Goal: Transaction & Acquisition: Purchase product/service

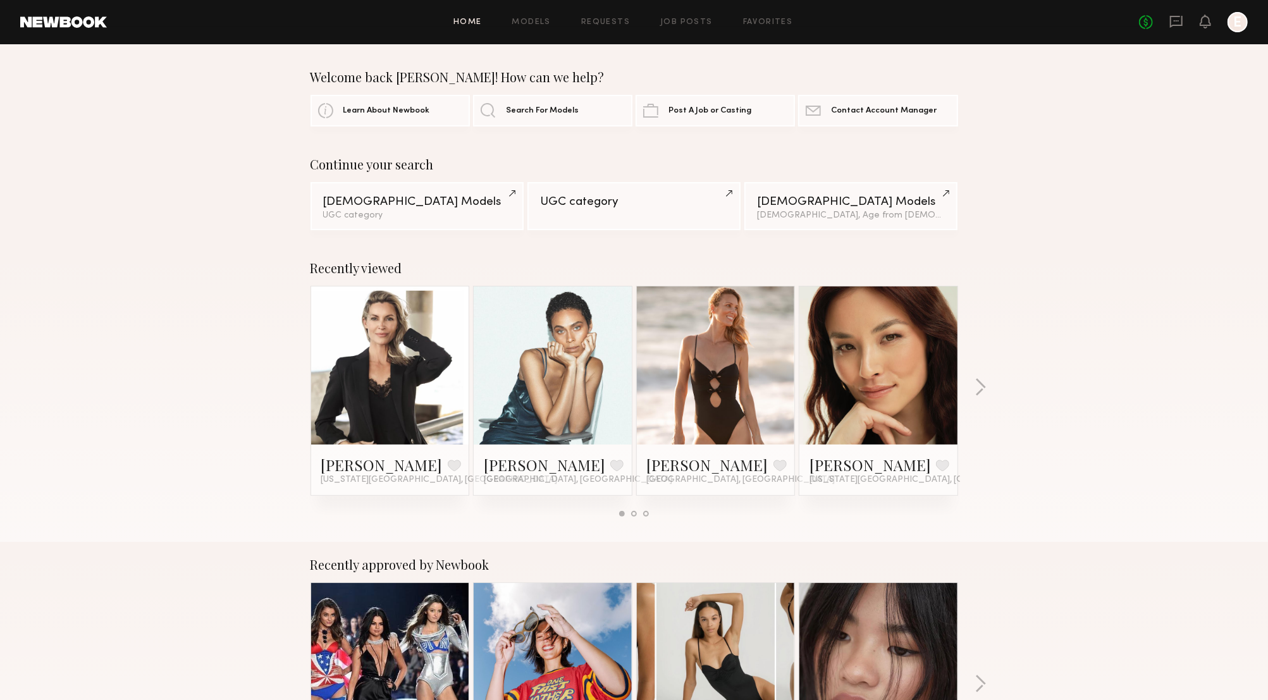
click at [532, 27] on div "Home Models Requests Job Posts Favorites Sign Out No fees up to $5,000 E" at bounding box center [677, 22] width 1141 height 20
click at [532, 26] on div "Home Models Requests Job Posts Favorites Sign Out No fees up to $5,000 E" at bounding box center [677, 22] width 1141 height 20
click at [532, 23] on link "Models" at bounding box center [531, 22] width 39 height 8
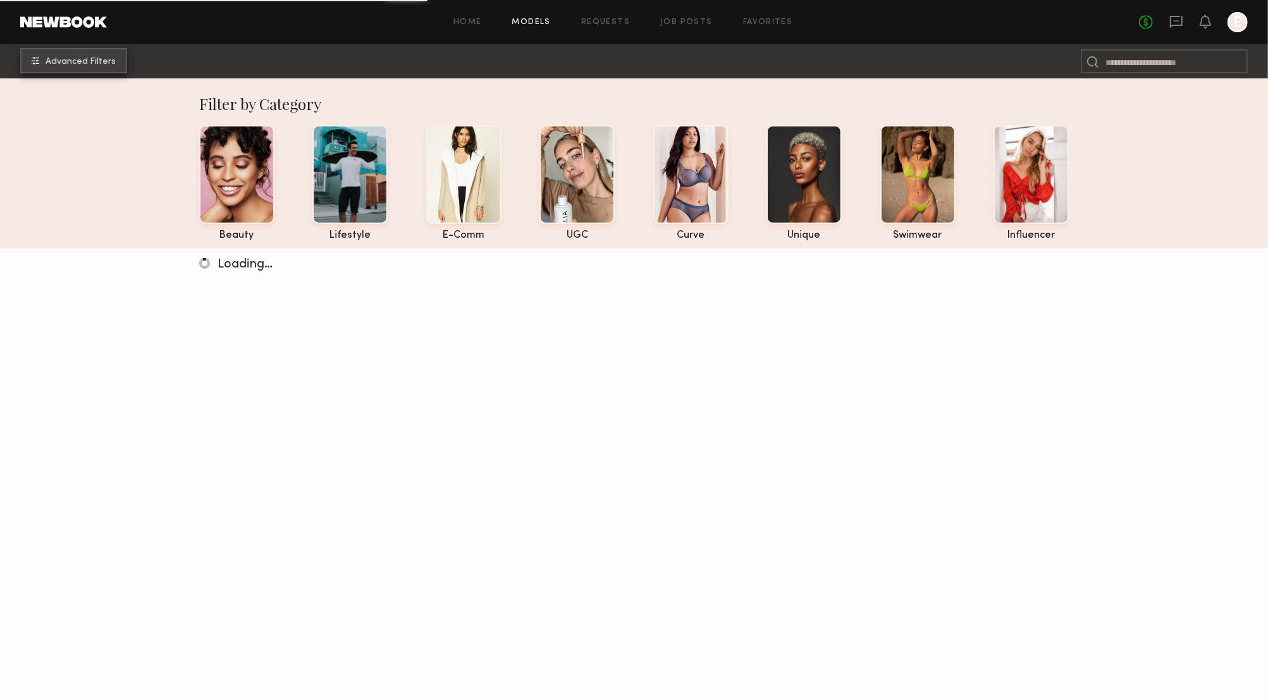
click at [102, 66] on span "Advanced Filters" at bounding box center [81, 62] width 70 height 9
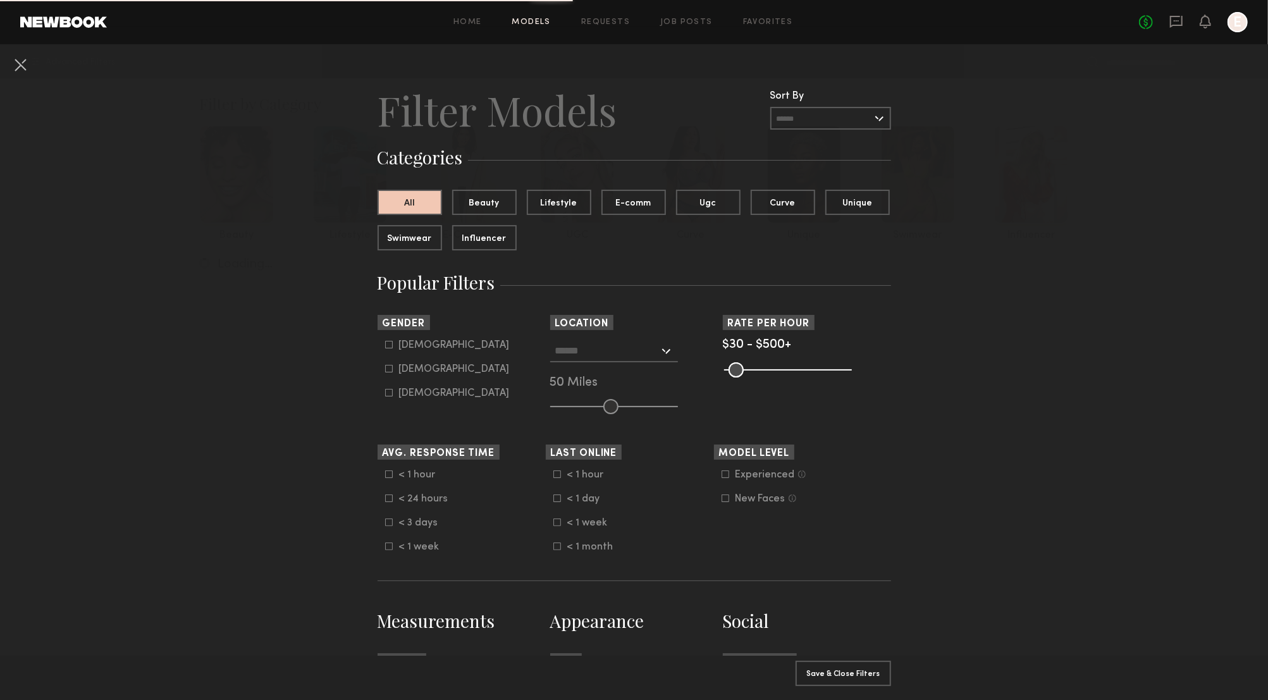
click at [616, 348] on input "text" at bounding box center [607, 350] width 104 height 21
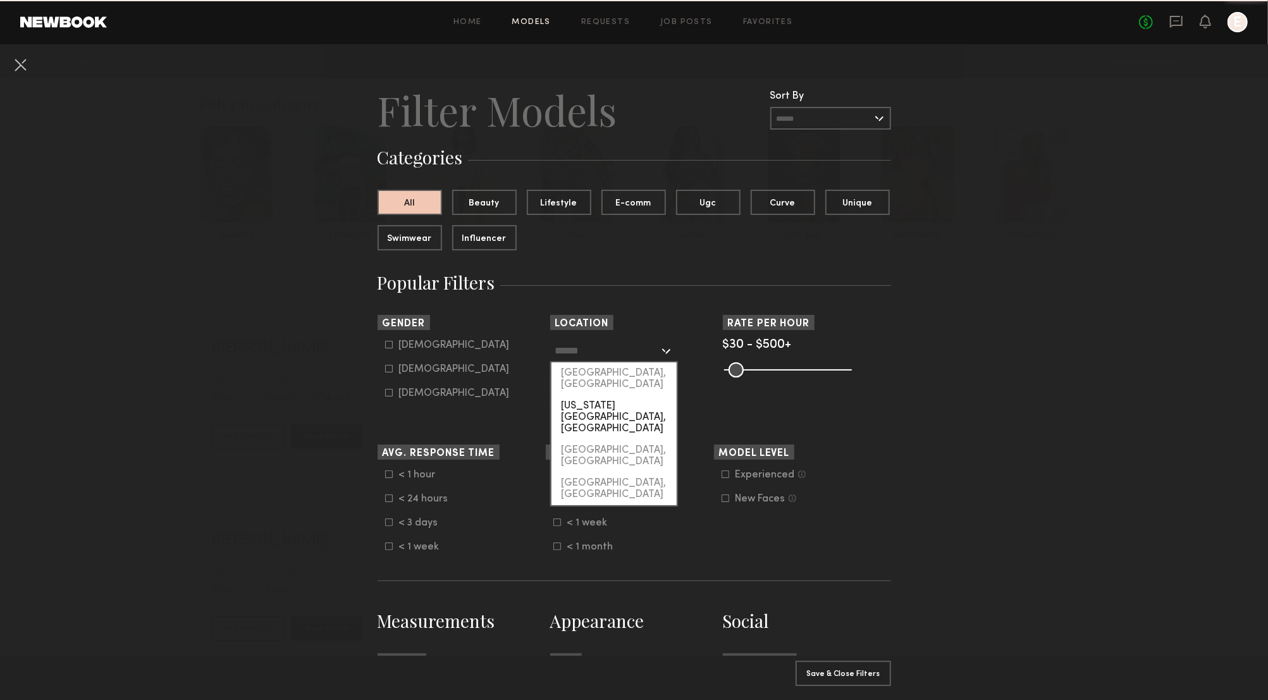
click at [599, 395] on div "[US_STATE][GEOGRAPHIC_DATA], [GEOGRAPHIC_DATA]" at bounding box center [613, 417] width 125 height 44
type input "**********"
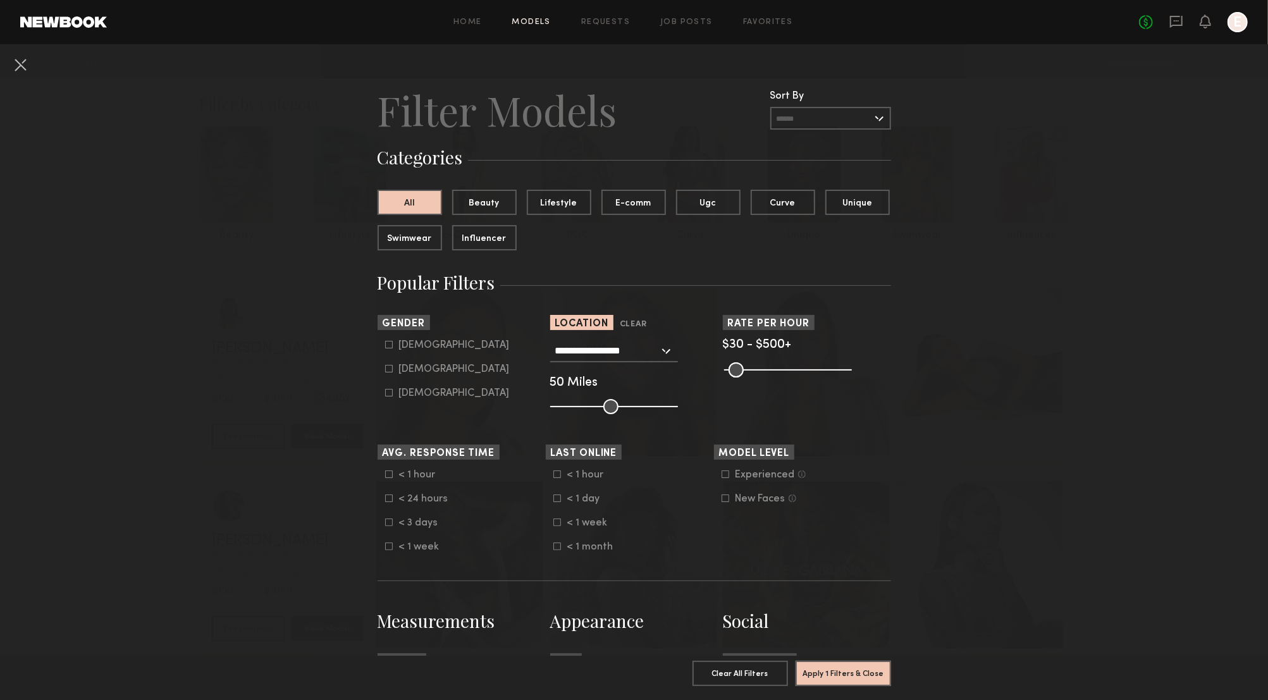
click at [386, 367] on icon at bounding box center [389, 369] width 8 height 8
type input "**"
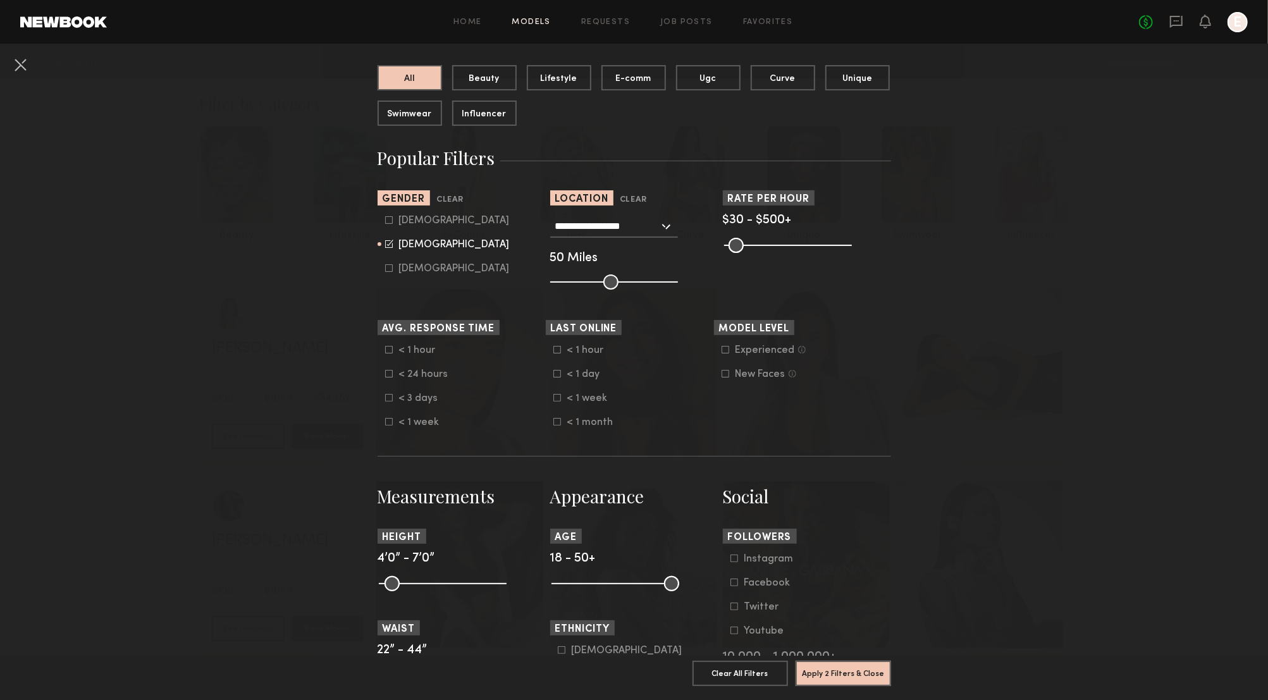
scroll to position [257, 0]
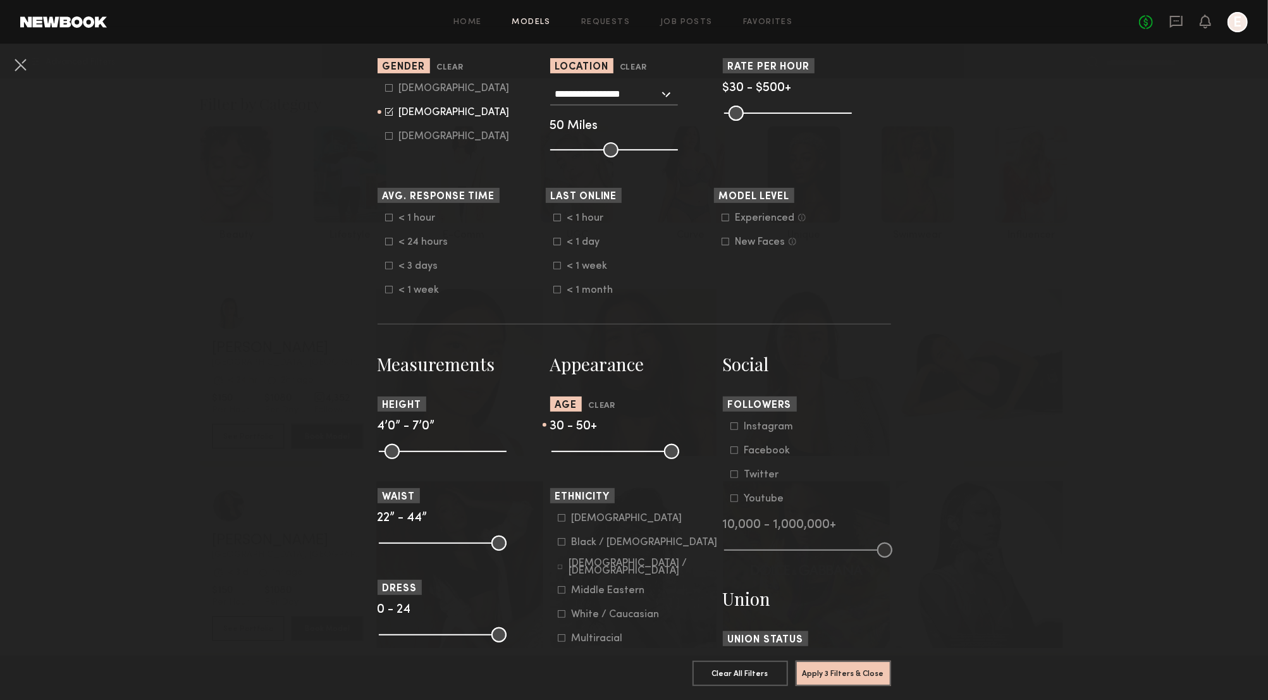
drag, startPoint x: 565, startPoint y: 449, endPoint x: 602, endPoint y: 453, distance: 37.5
type input "**"
click at [602, 453] on input "range" at bounding box center [615, 451] width 128 height 15
click at [840, 666] on button "Apply 3 Filters & Close" at bounding box center [842, 672] width 95 height 25
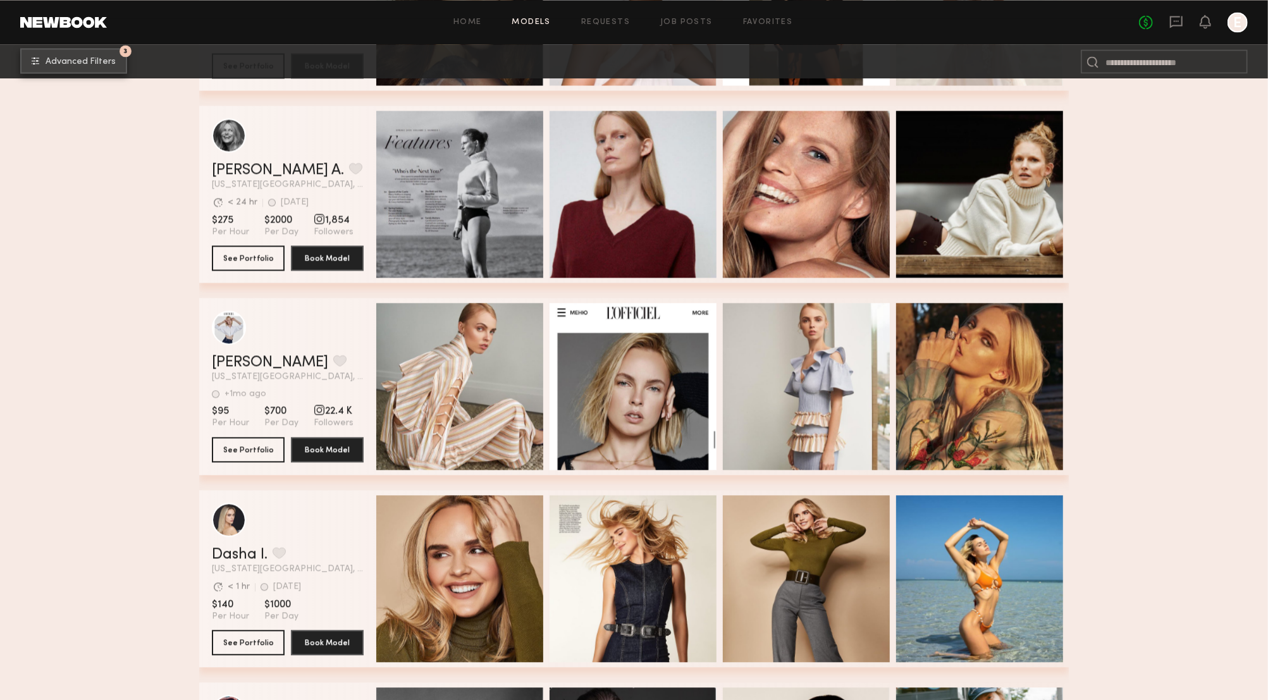
scroll to position [17300, 0]
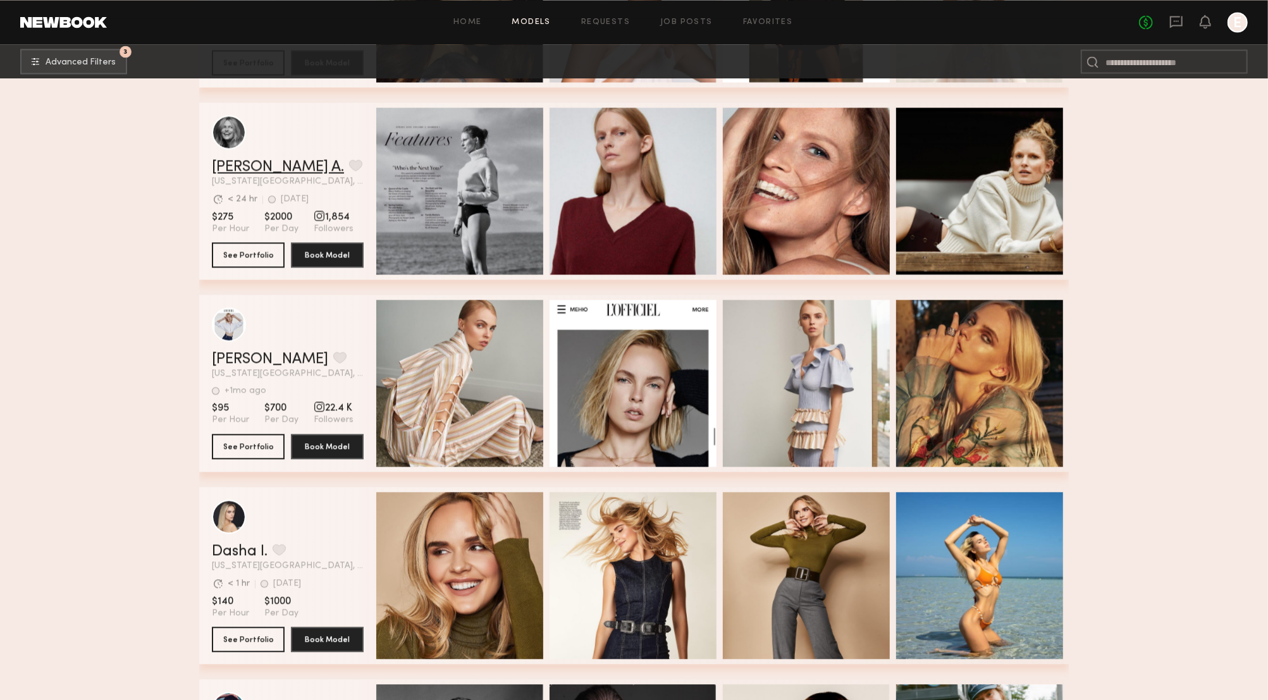
click at [223, 169] on link "Hartje A." at bounding box center [278, 166] width 132 height 15
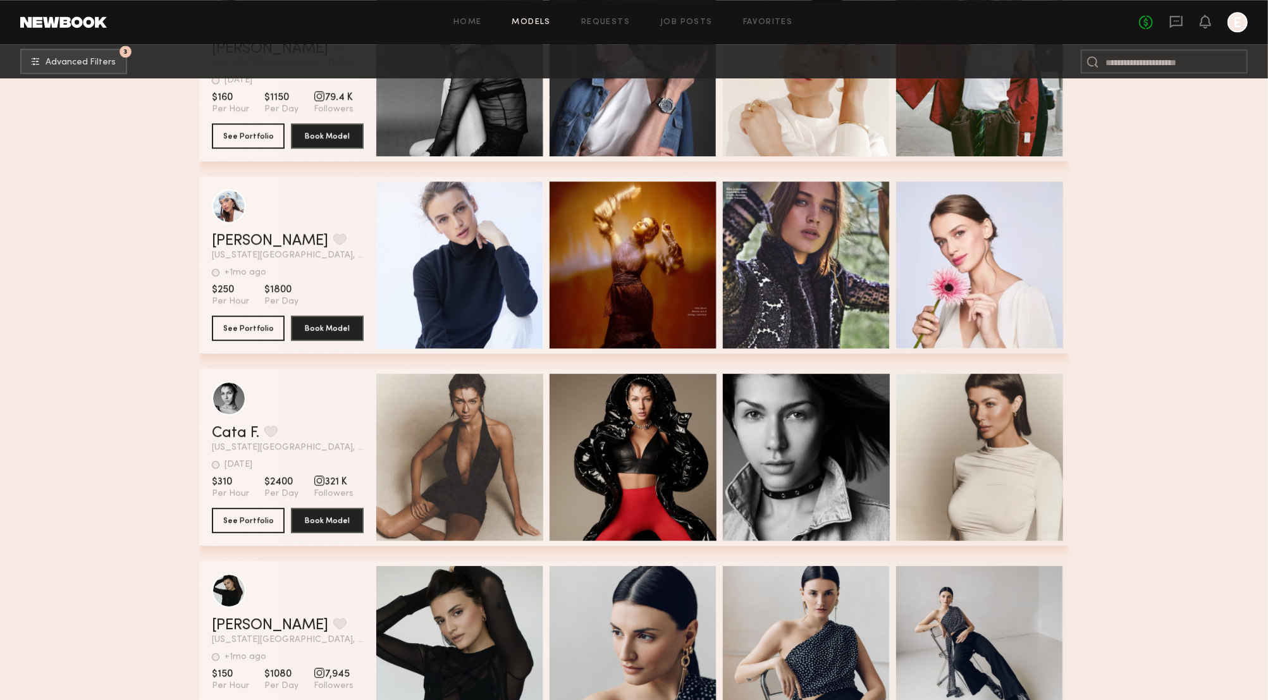
scroll to position [17996, 0]
click at [254, 321] on button "See Portfolio" at bounding box center [248, 326] width 73 height 25
click at [261, 324] on button "See Portfolio" at bounding box center [248, 326] width 73 height 25
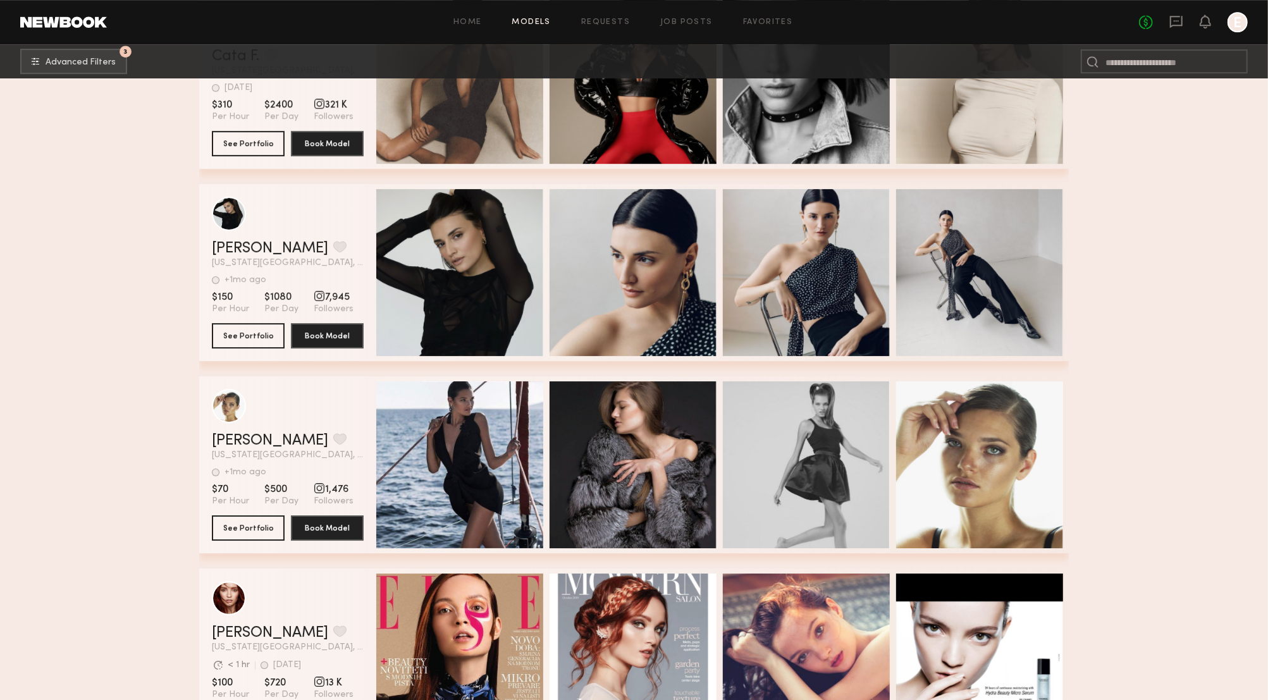
scroll to position [18373, 0]
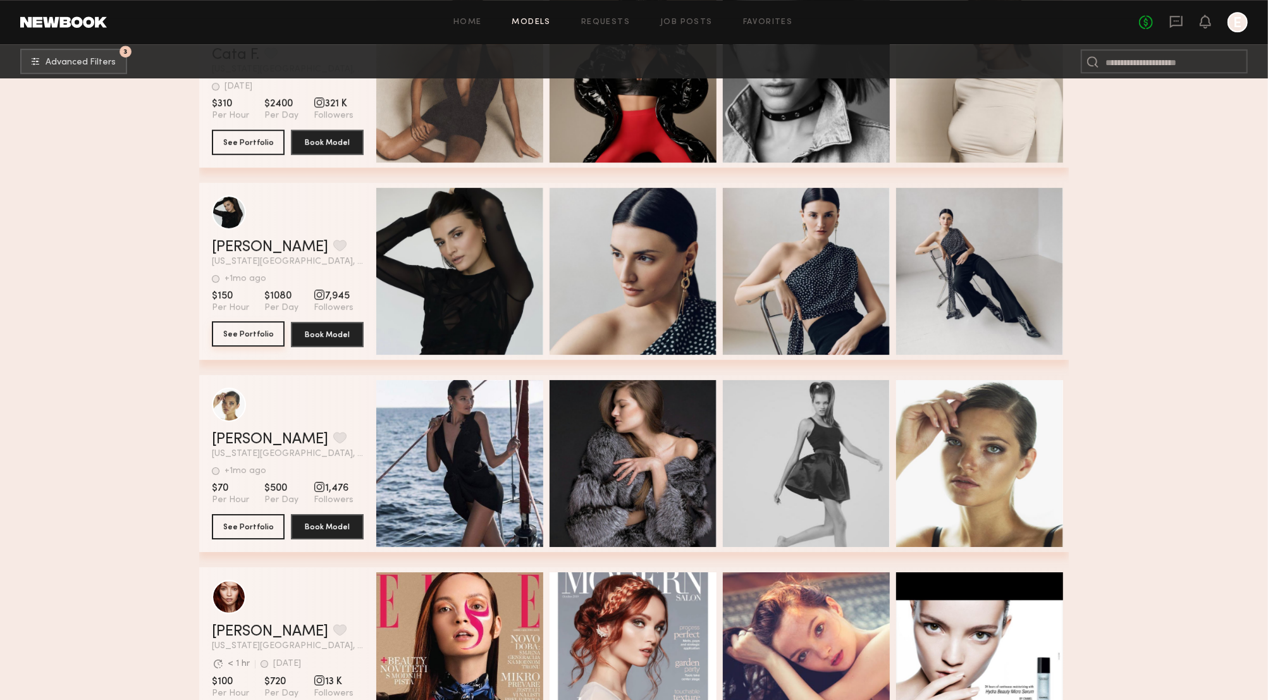
click at [264, 334] on button "See Portfolio" at bounding box center [248, 333] width 73 height 25
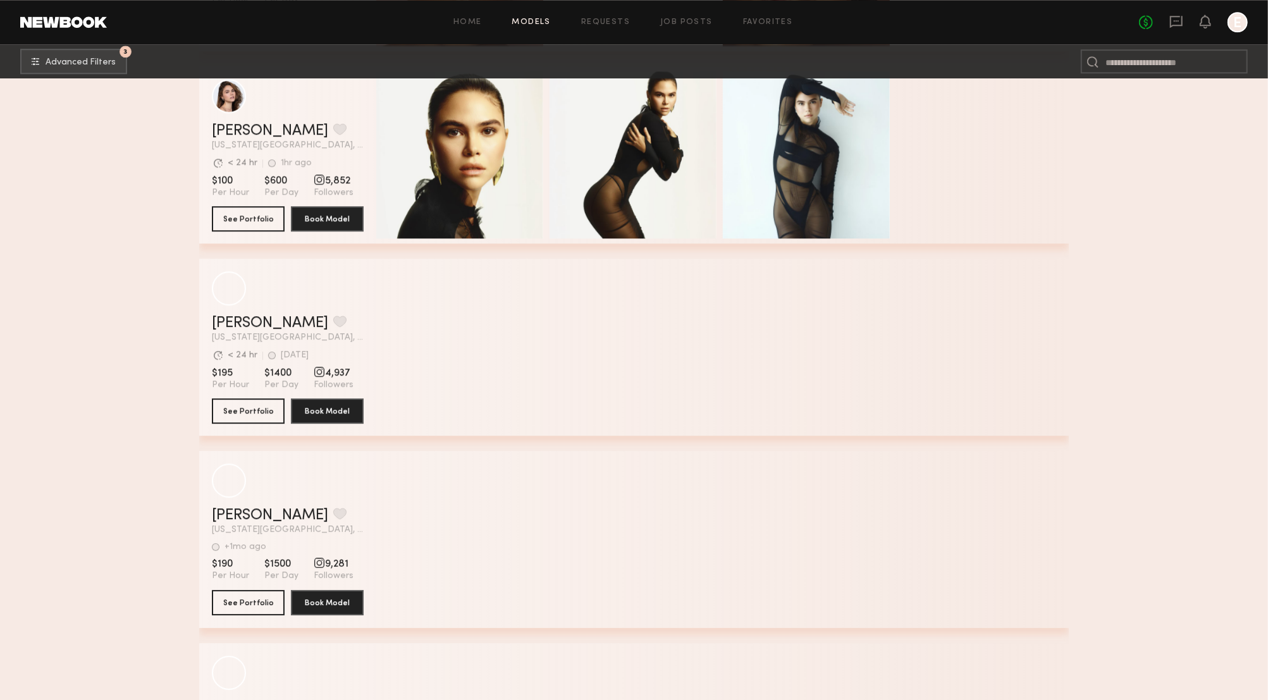
scroll to position [25603, 0]
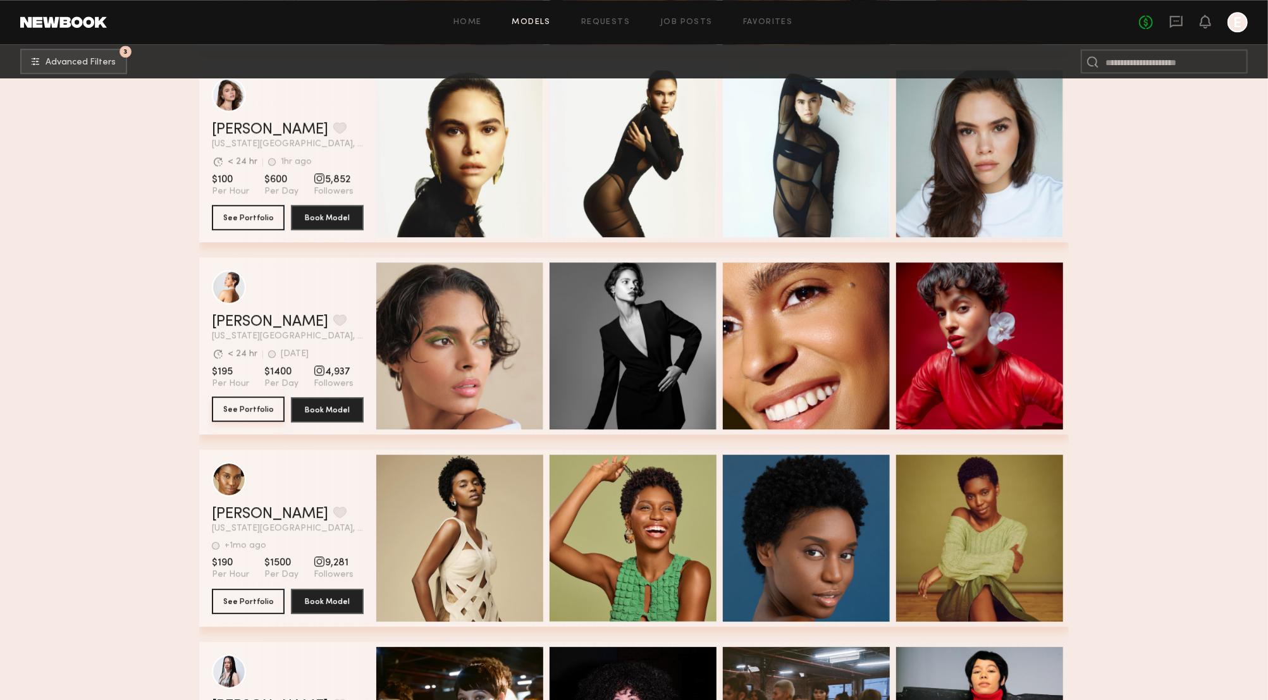
click at [248, 399] on button "See Portfolio" at bounding box center [248, 408] width 73 height 25
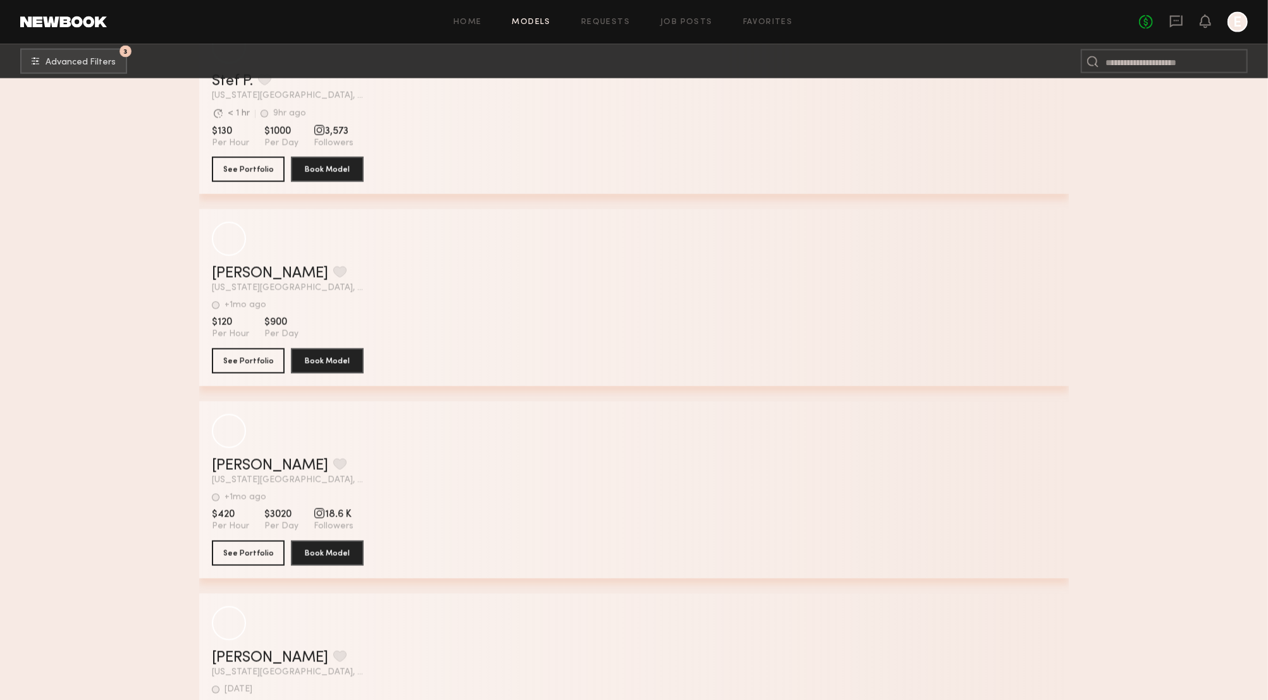
scroll to position [31996, 0]
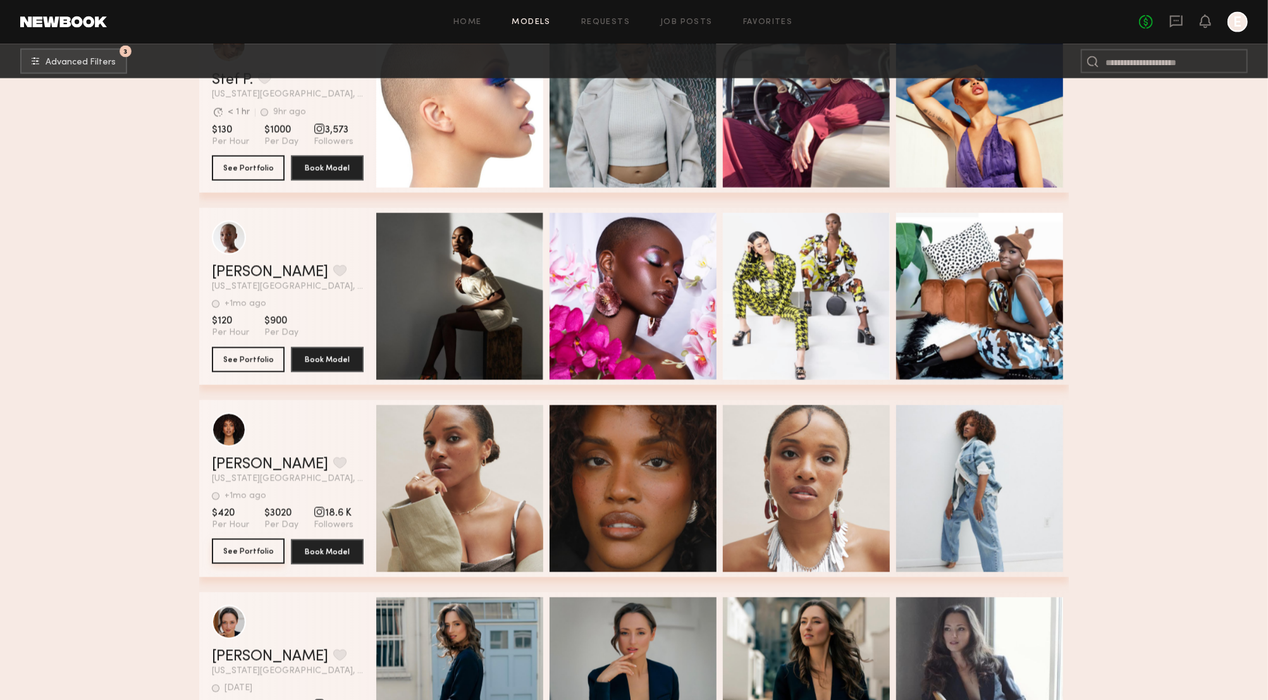
click at [236, 548] on button "See Portfolio" at bounding box center [248, 551] width 73 height 25
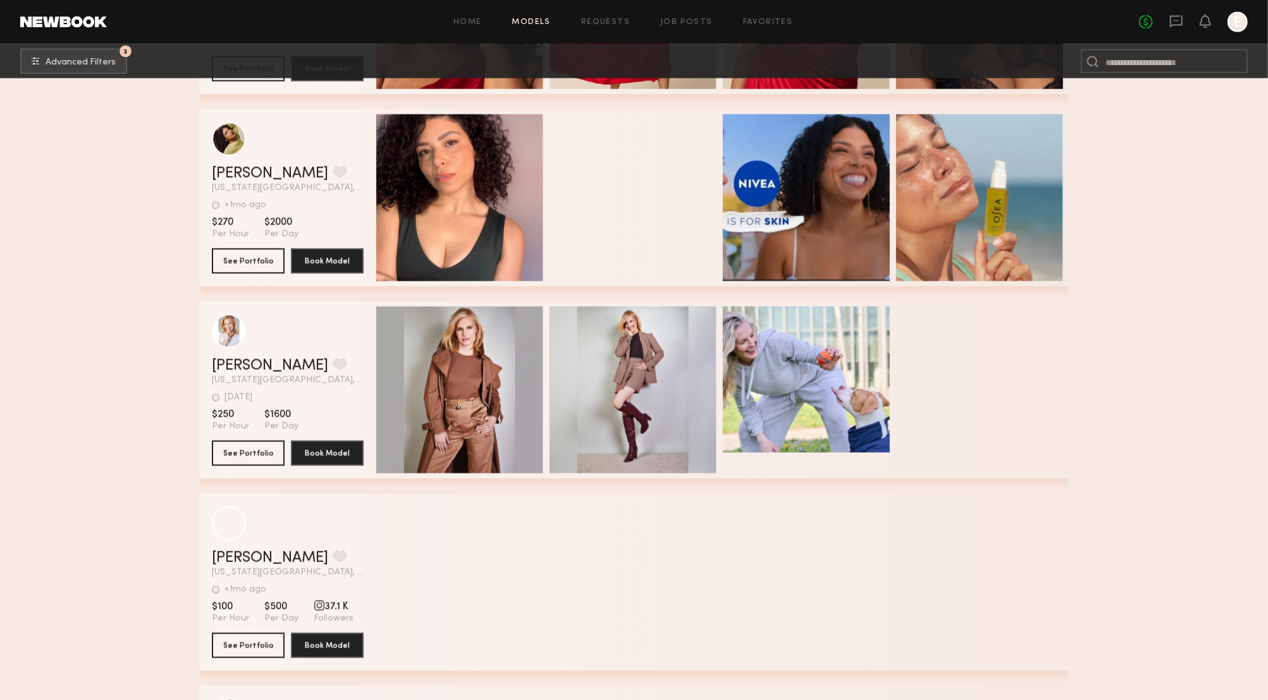
scroll to position [39595, 0]
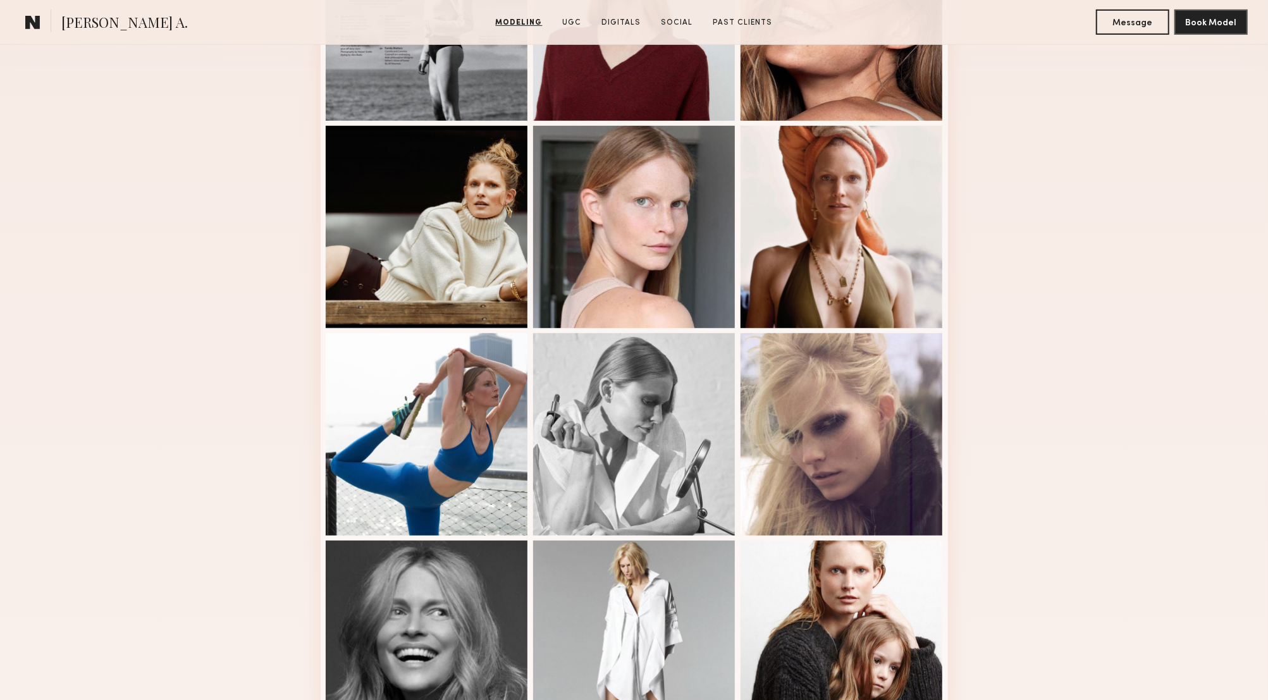
scroll to position [451, 0]
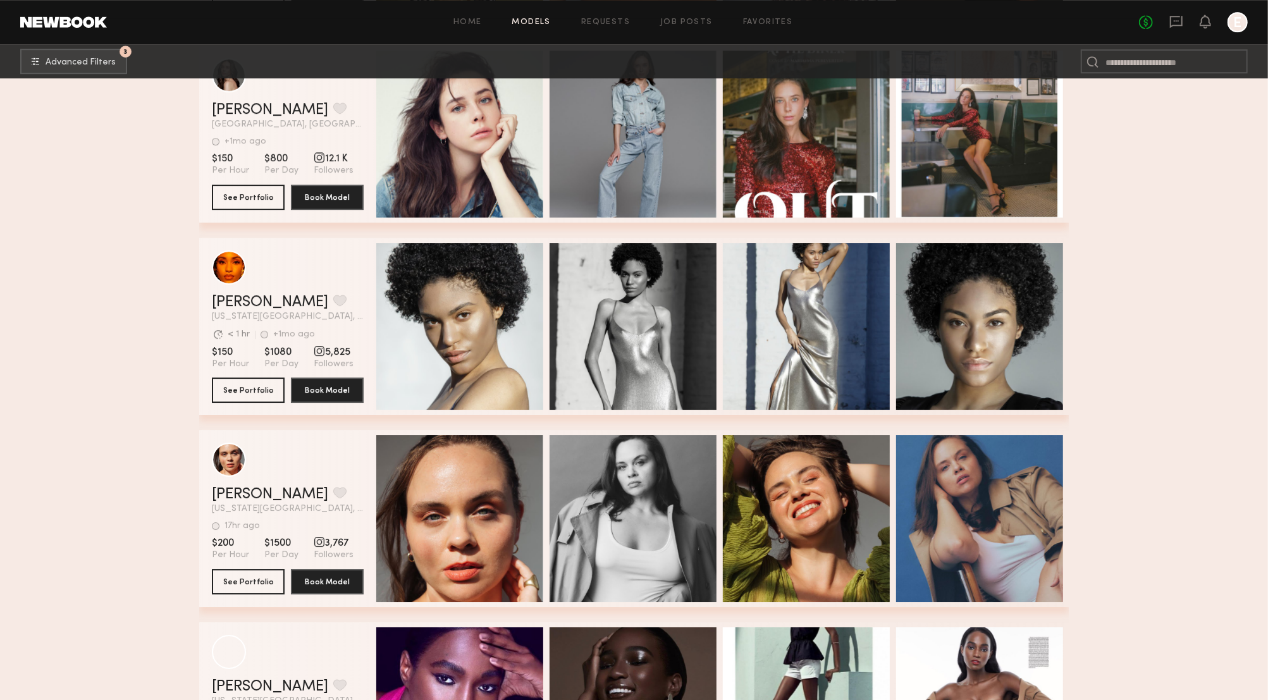
scroll to position [41193, 0]
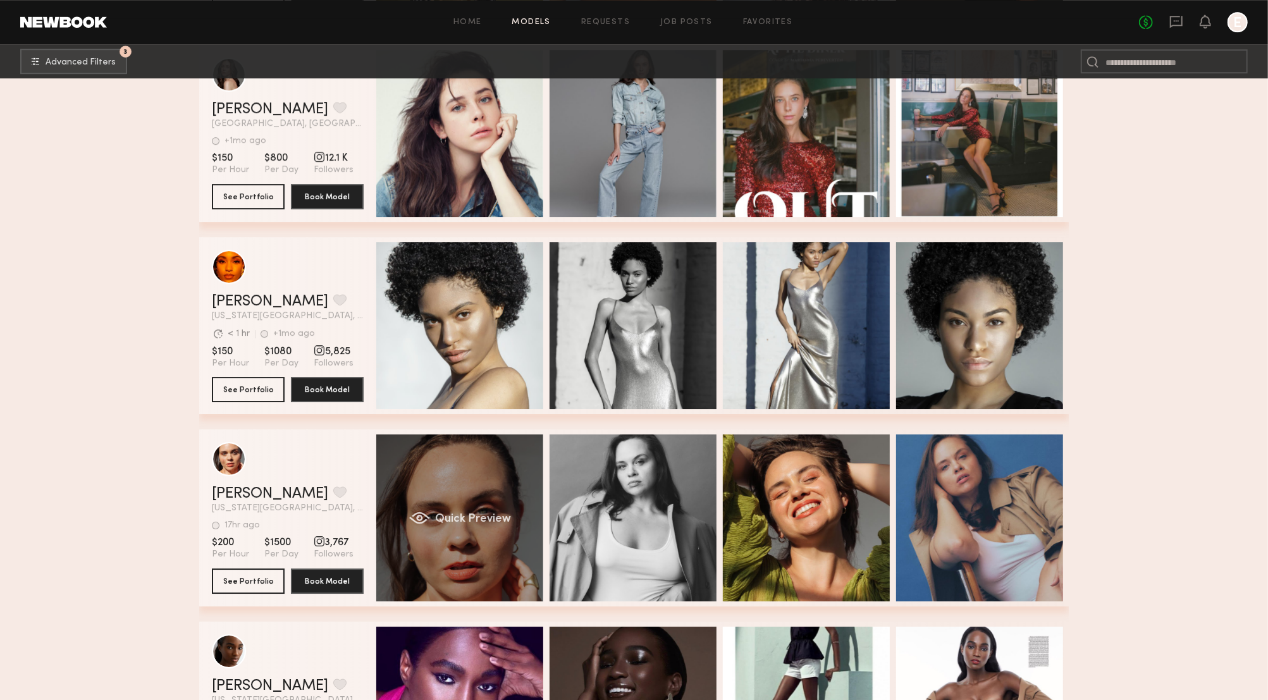
click at [542, 592] on div "Quick Preview" at bounding box center [459, 517] width 167 height 167
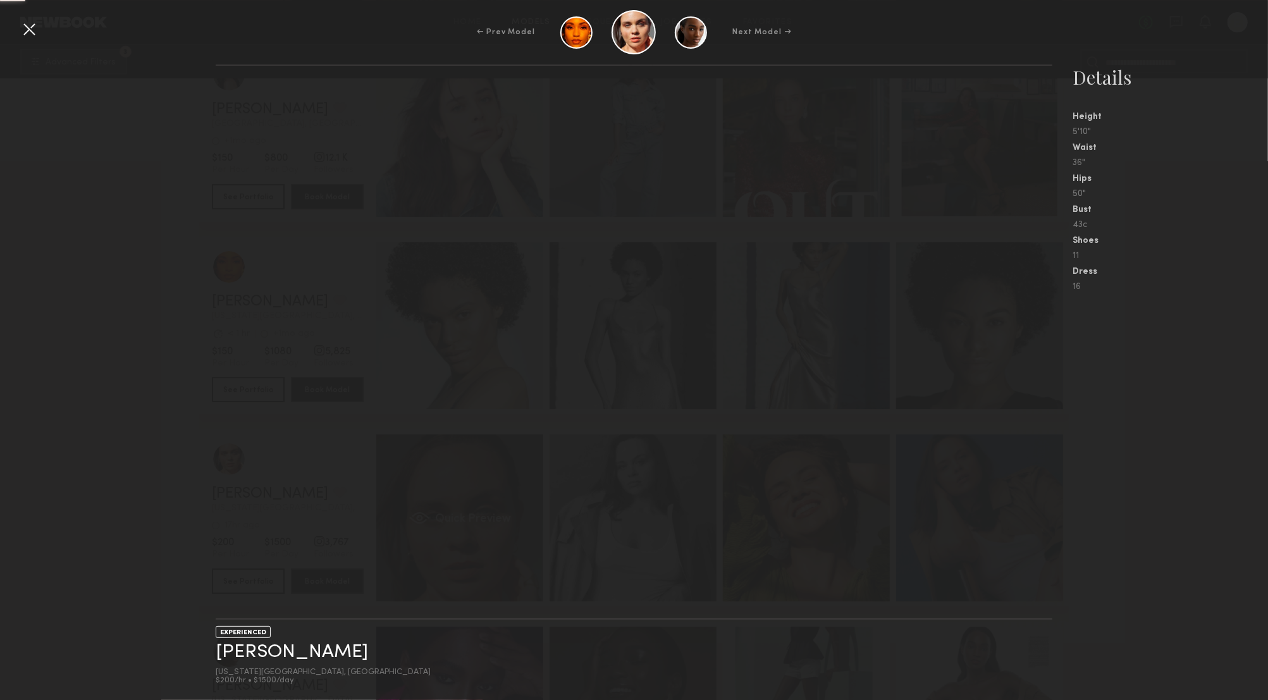
click at [542, 592] on div "Quick Preview" at bounding box center [459, 517] width 167 height 167
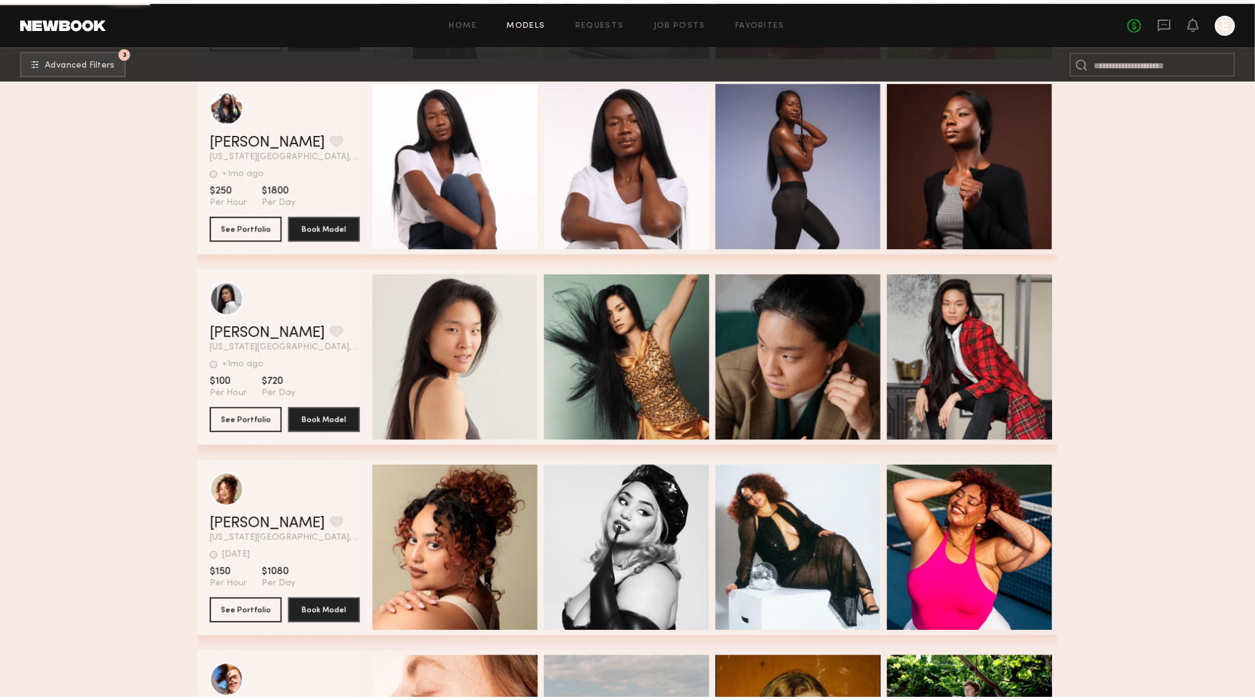
scroll to position [56930, 0]
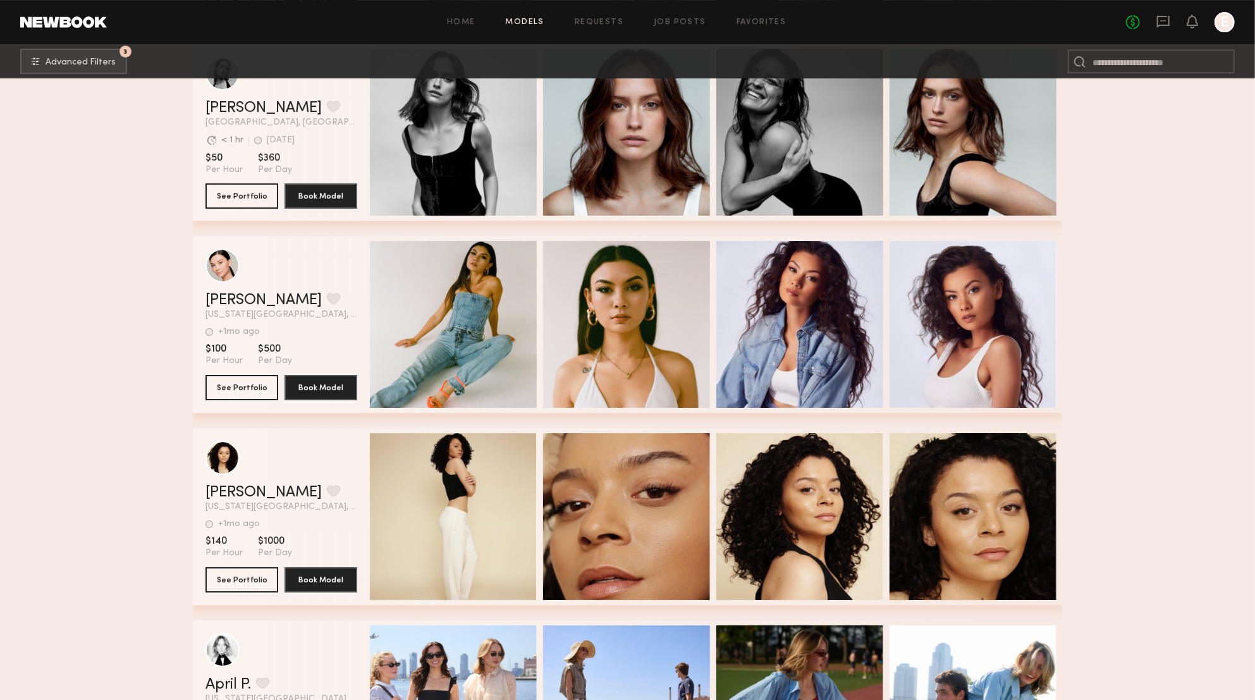
scroll to position [55492, 0]
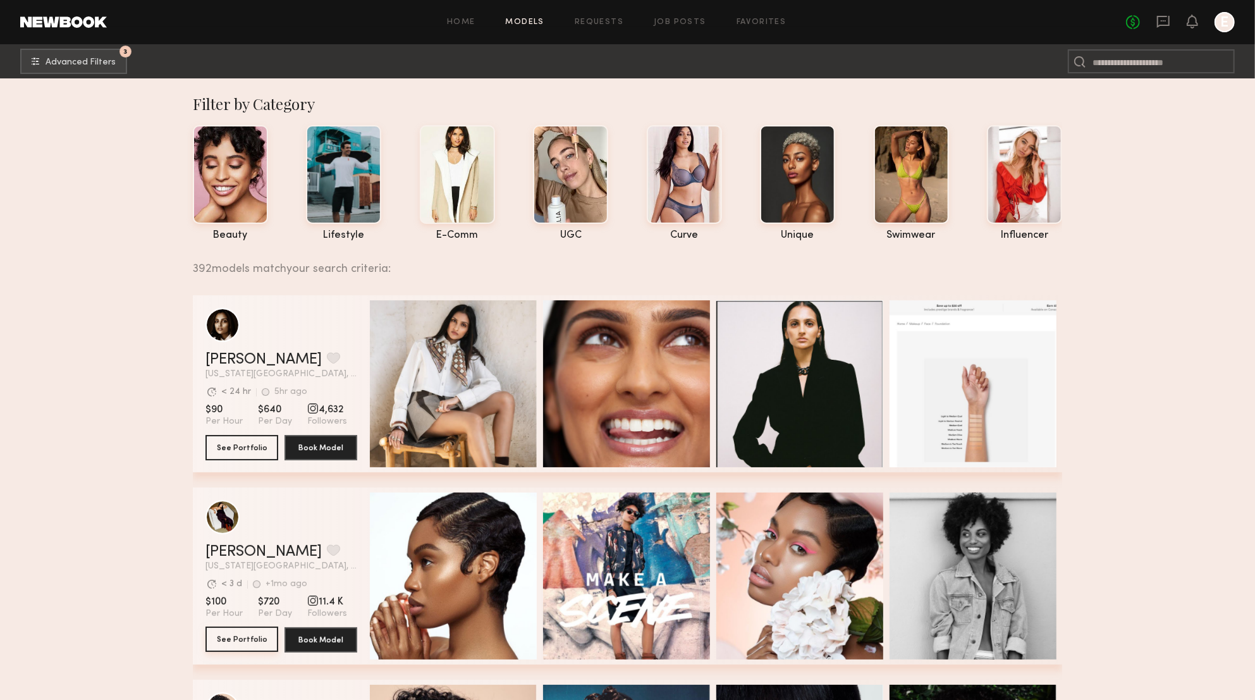
click at [273, 640] on button "See Portfolio" at bounding box center [241, 639] width 73 height 25
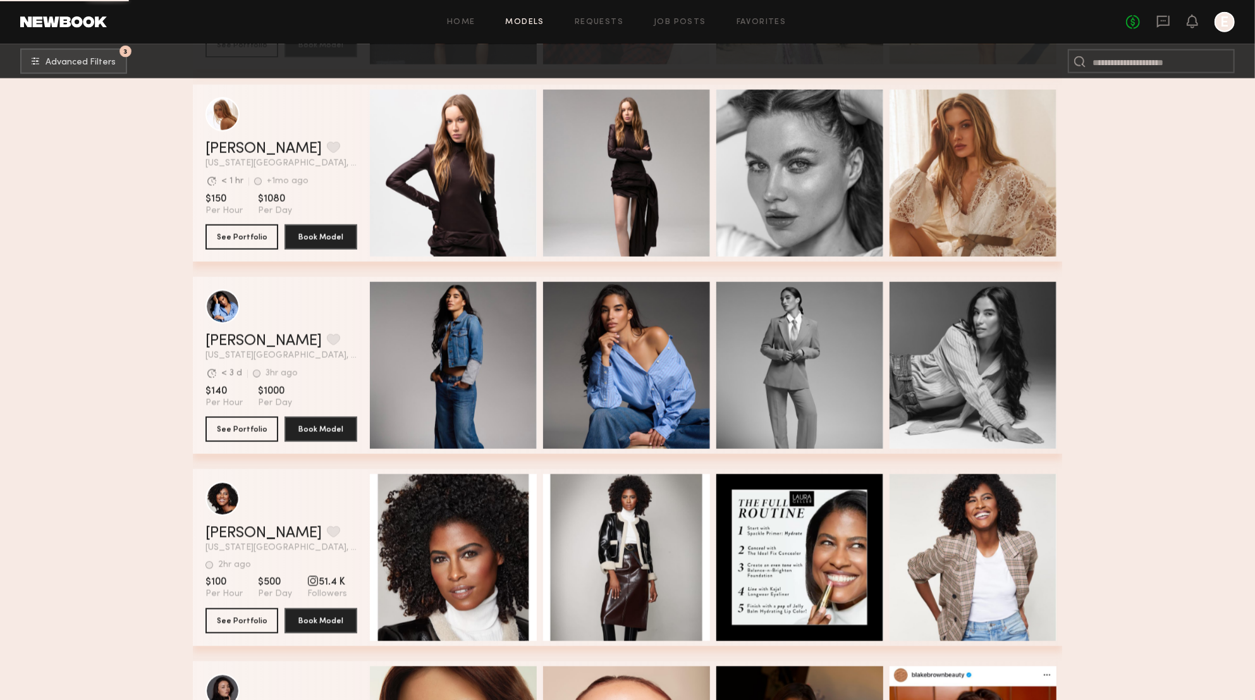
scroll to position [1363, 0]
drag, startPoint x: 236, startPoint y: 432, endPoint x: 243, endPoint y: 439, distance: 9.8
click at [236, 432] on button "See Portfolio" at bounding box center [241, 429] width 73 height 25
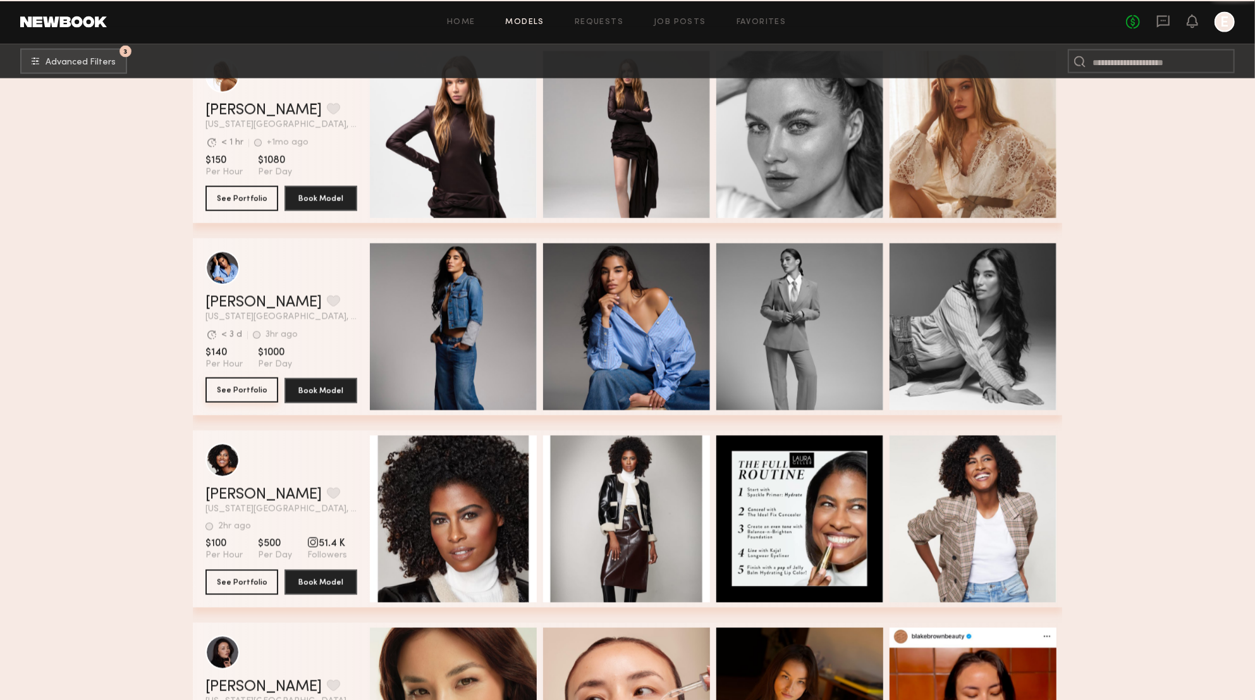
scroll to position [1597, 0]
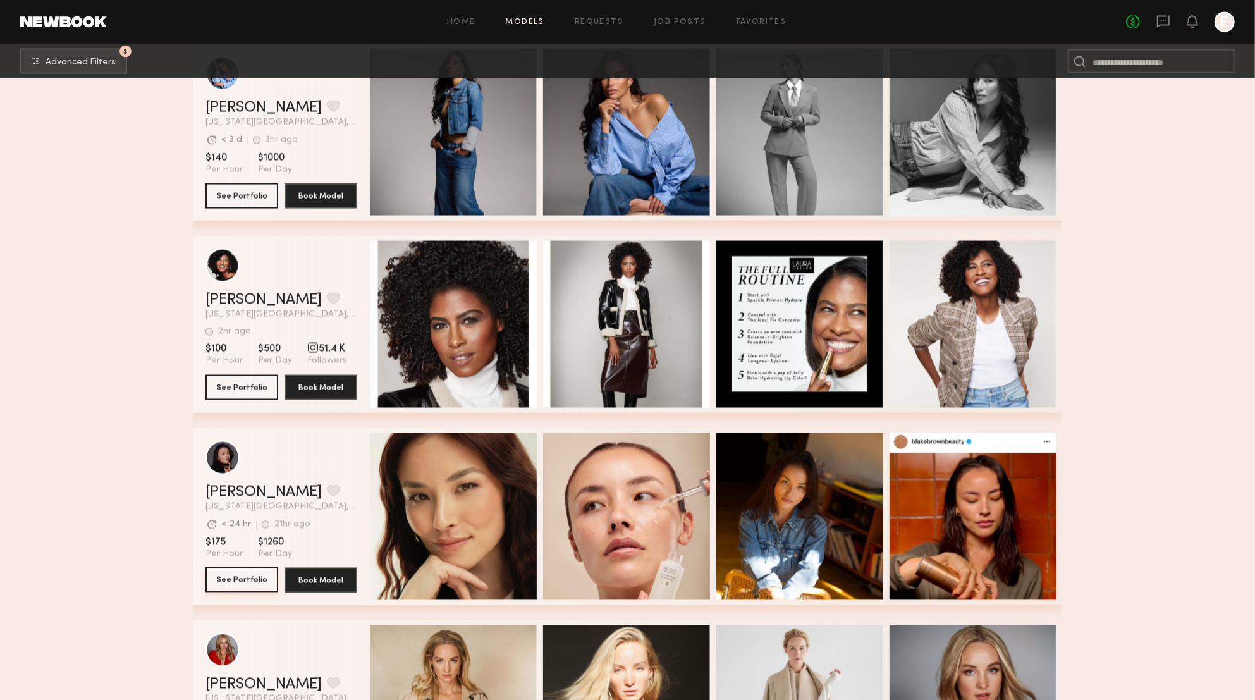
click at [259, 585] on button "See Portfolio" at bounding box center [241, 579] width 73 height 25
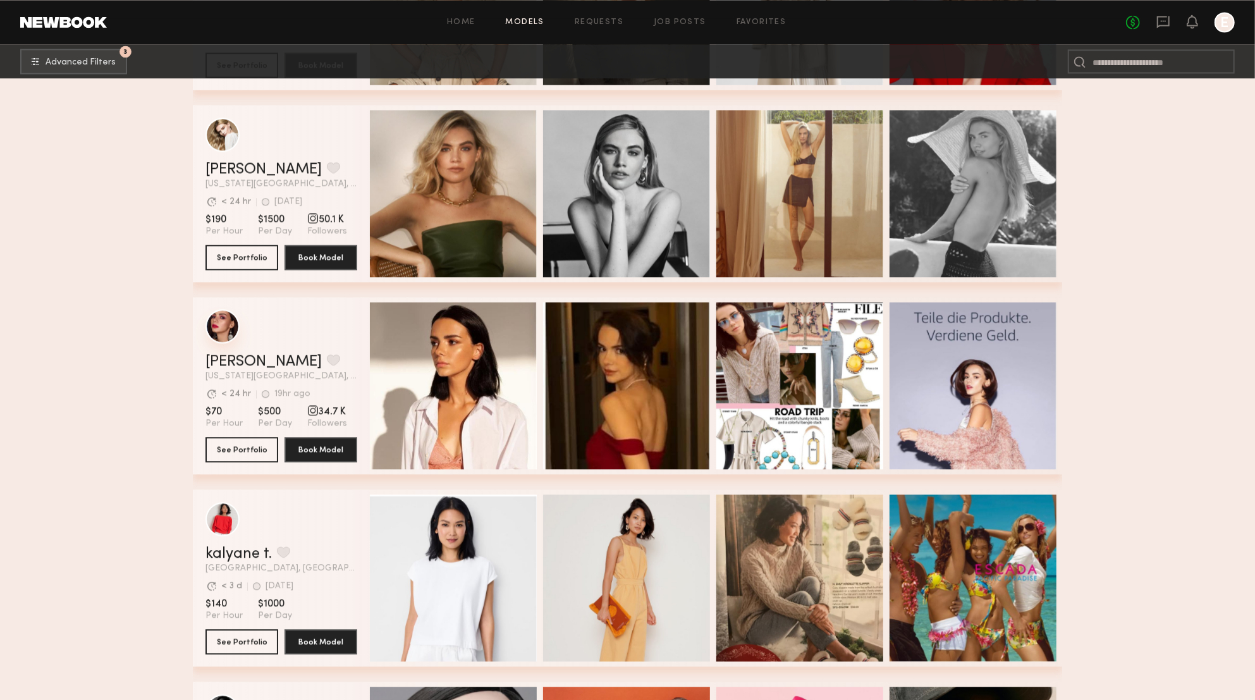
scroll to position [2313, 0]
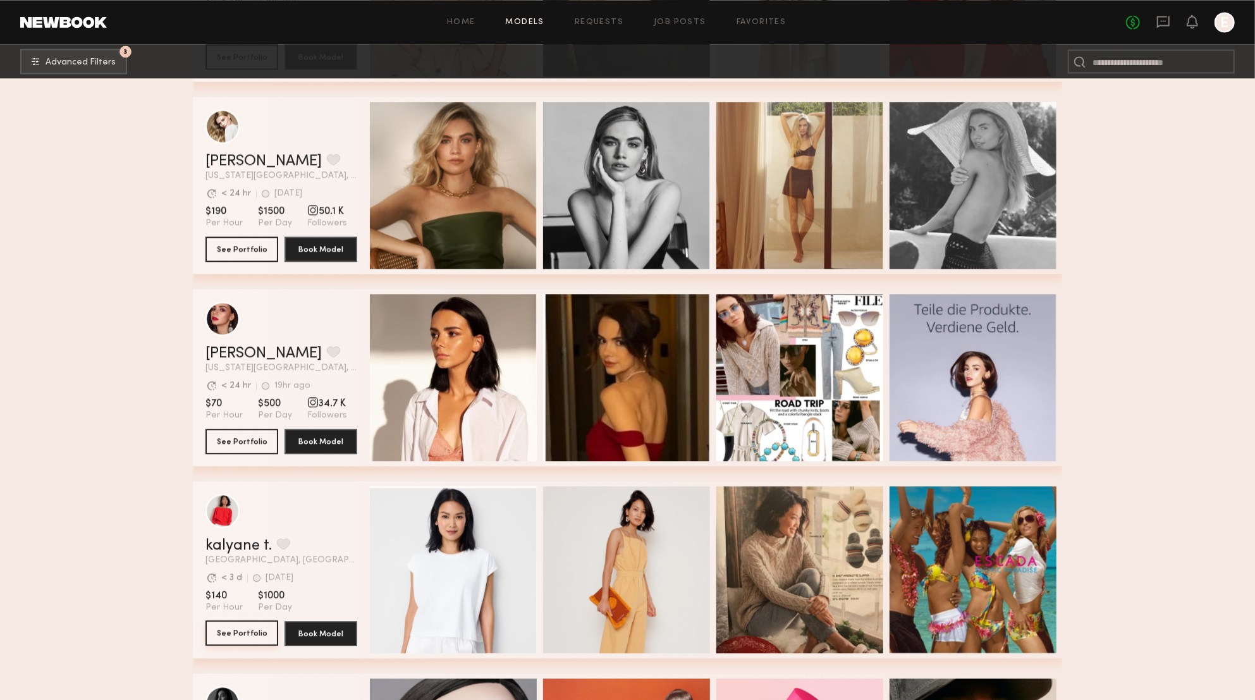
click at [262, 630] on button "See Portfolio" at bounding box center [241, 632] width 73 height 25
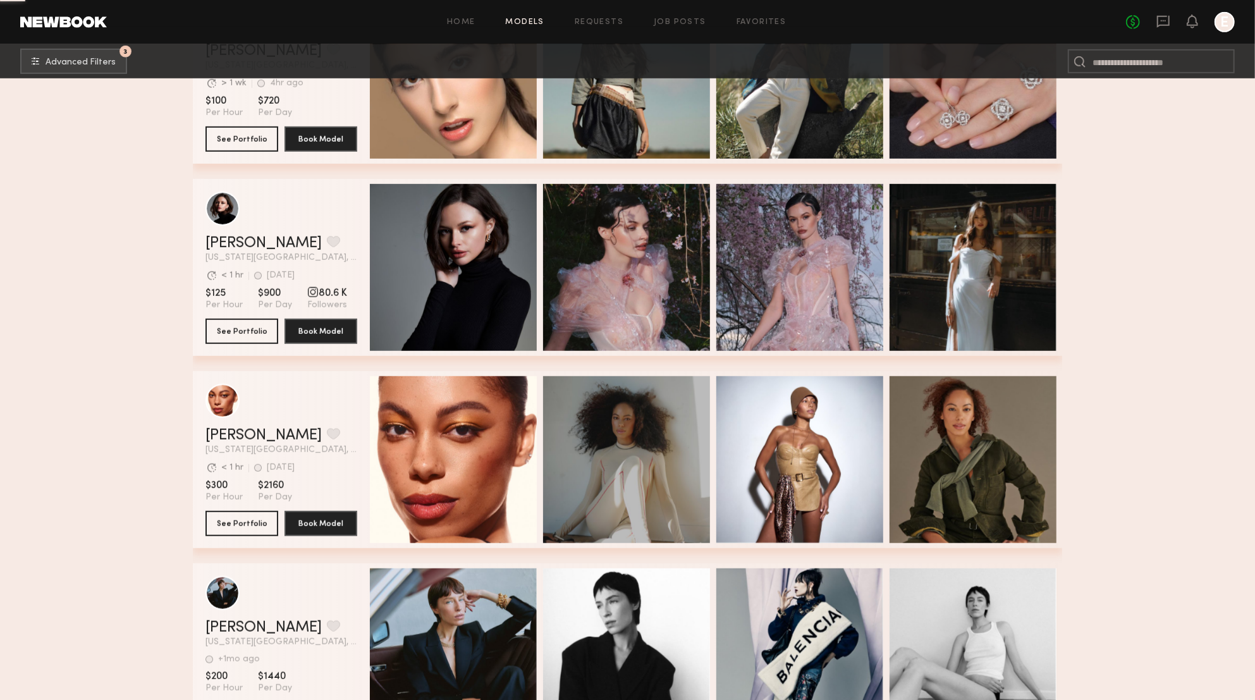
scroll to position [8191, 0]
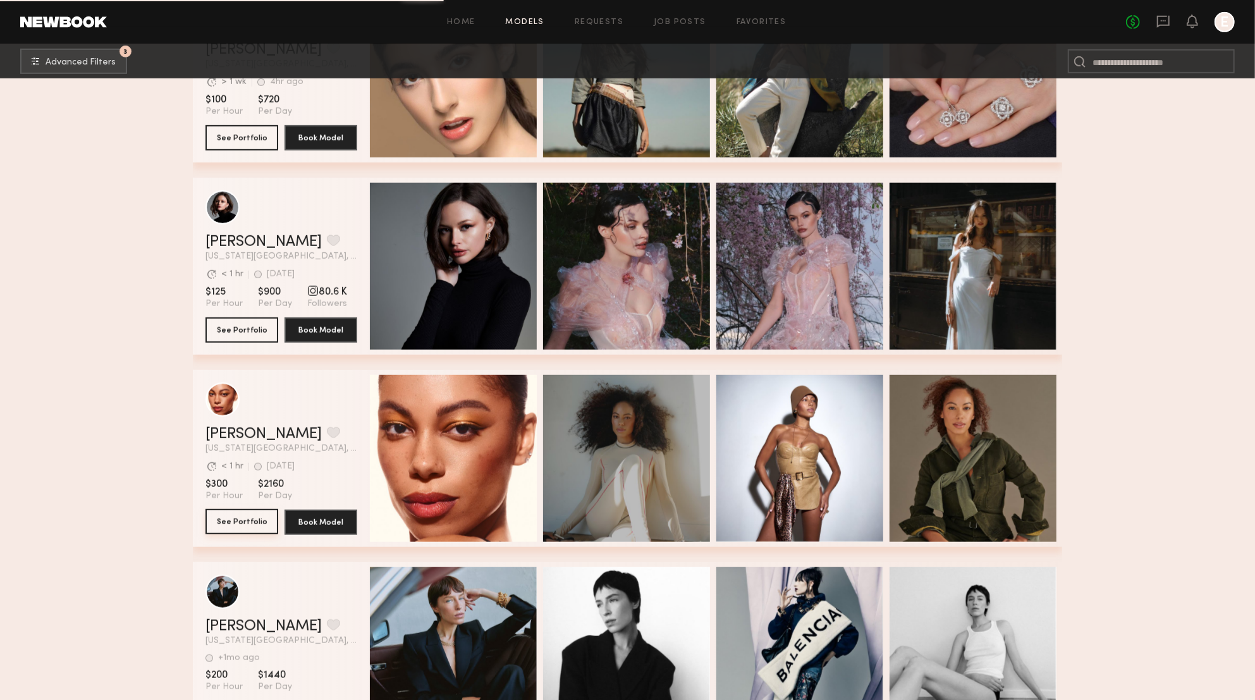
click at [235, 517] on button "See Portfolio" at bounding box center [241, 521] width 73 height 25
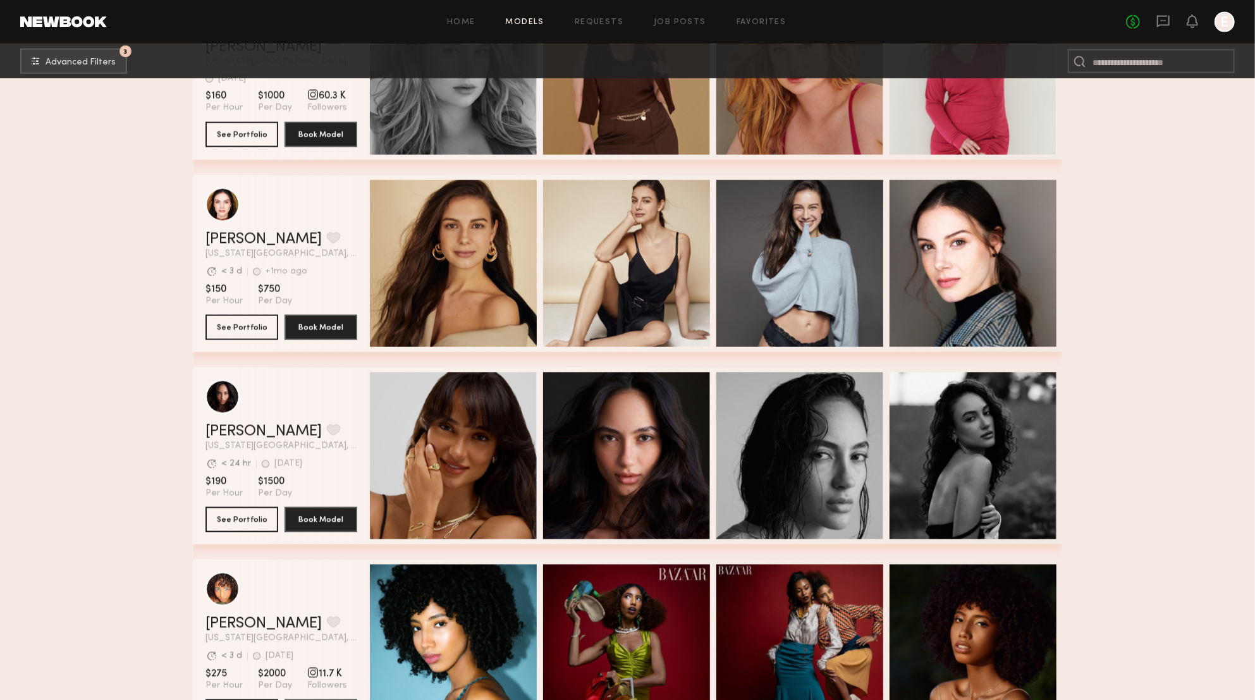
scroll to position [9156, 0]
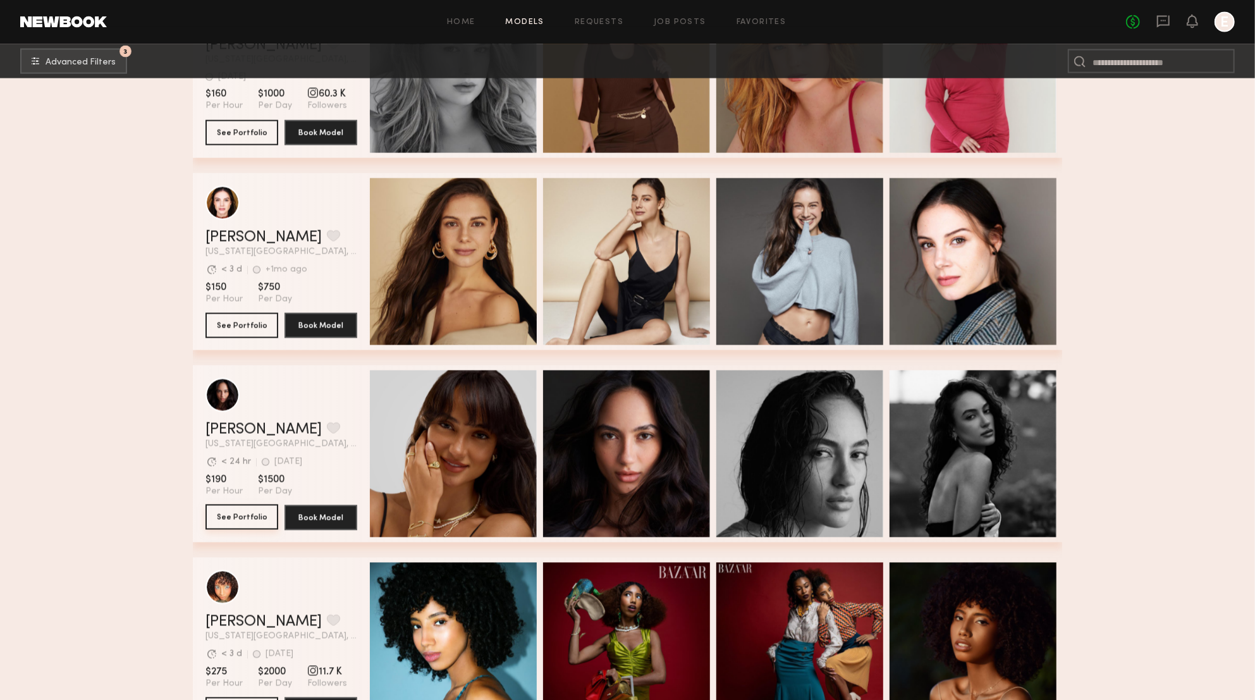
click at [241, 520] on button "See Portfolio" at bounding box center [241, 517] width 73 height 25
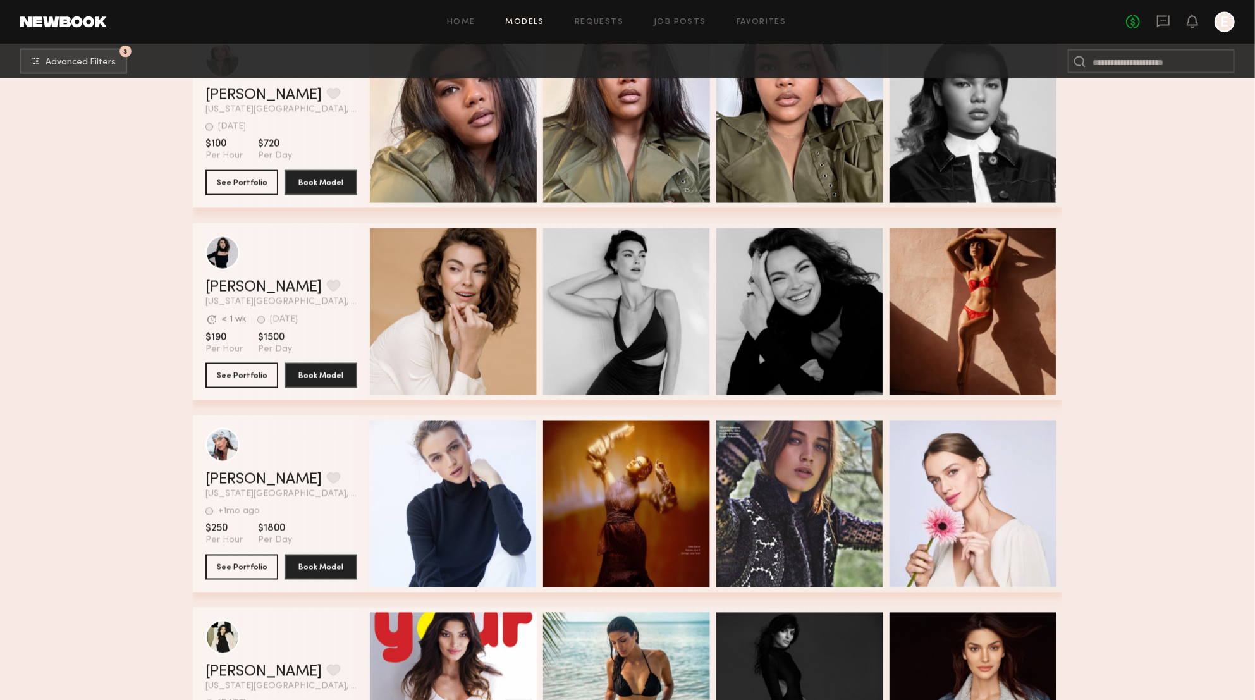
scroll to position [16605, 0]
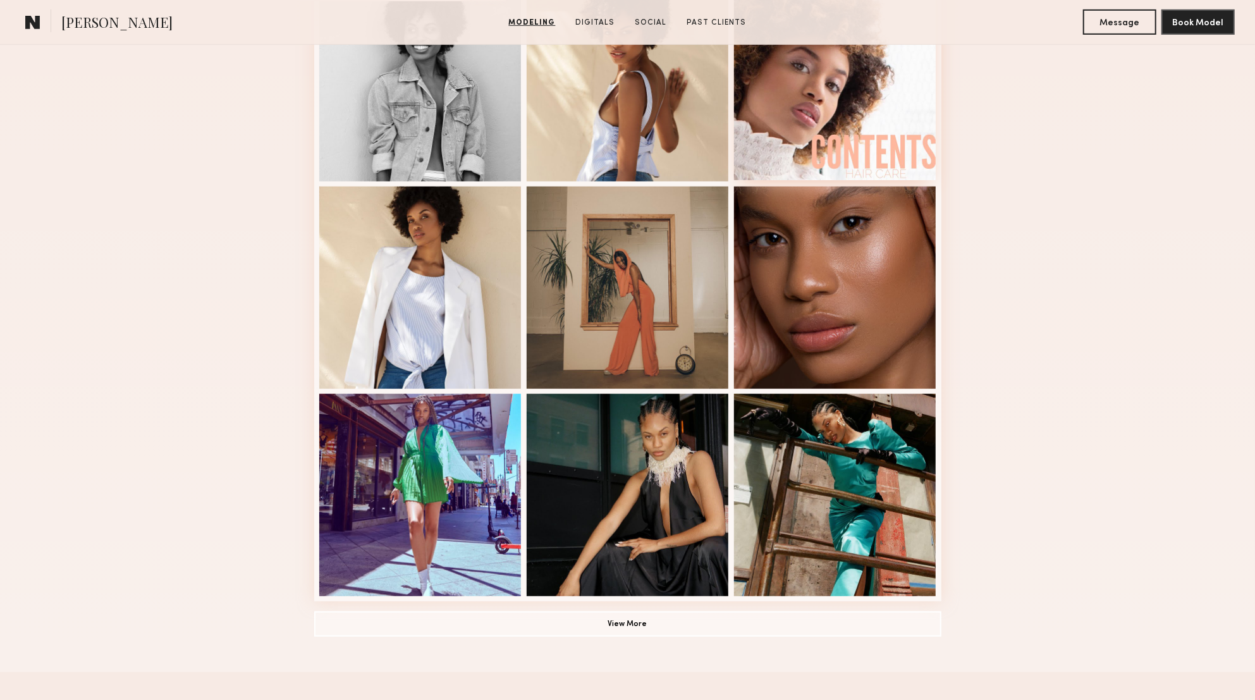
scroll to position [623, 0]
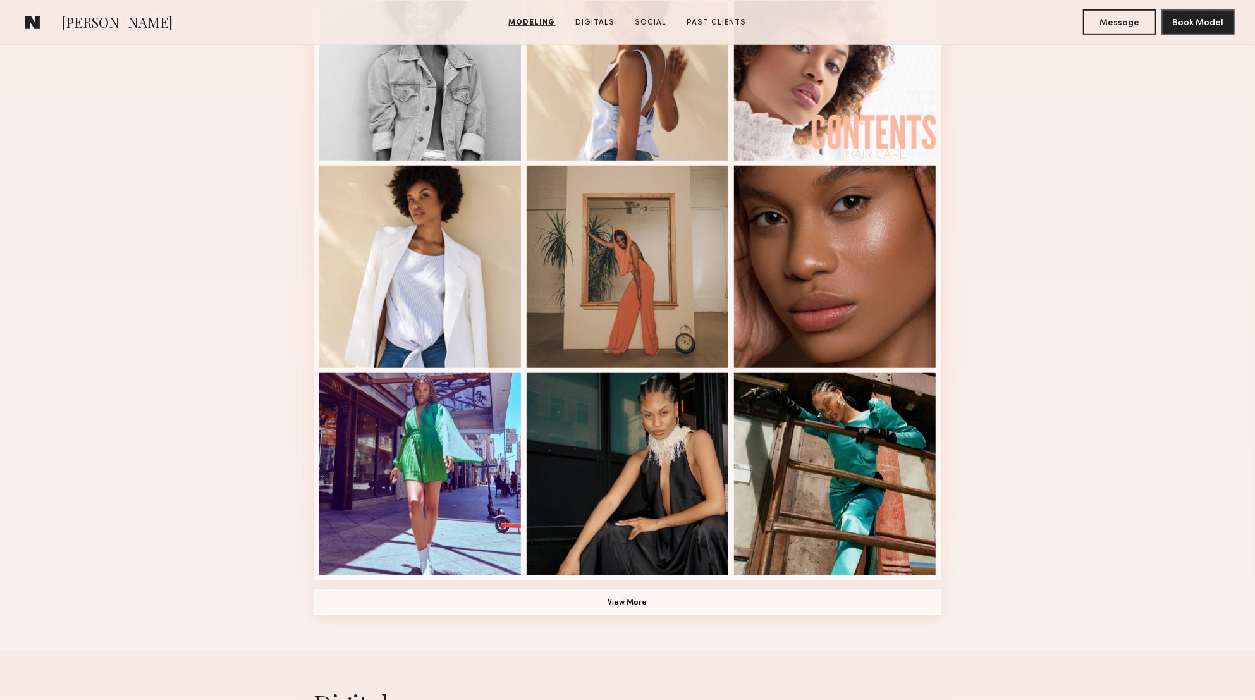
click at [661, 598] on button "View More" at bounding box center [627, 602] width 627 height 25
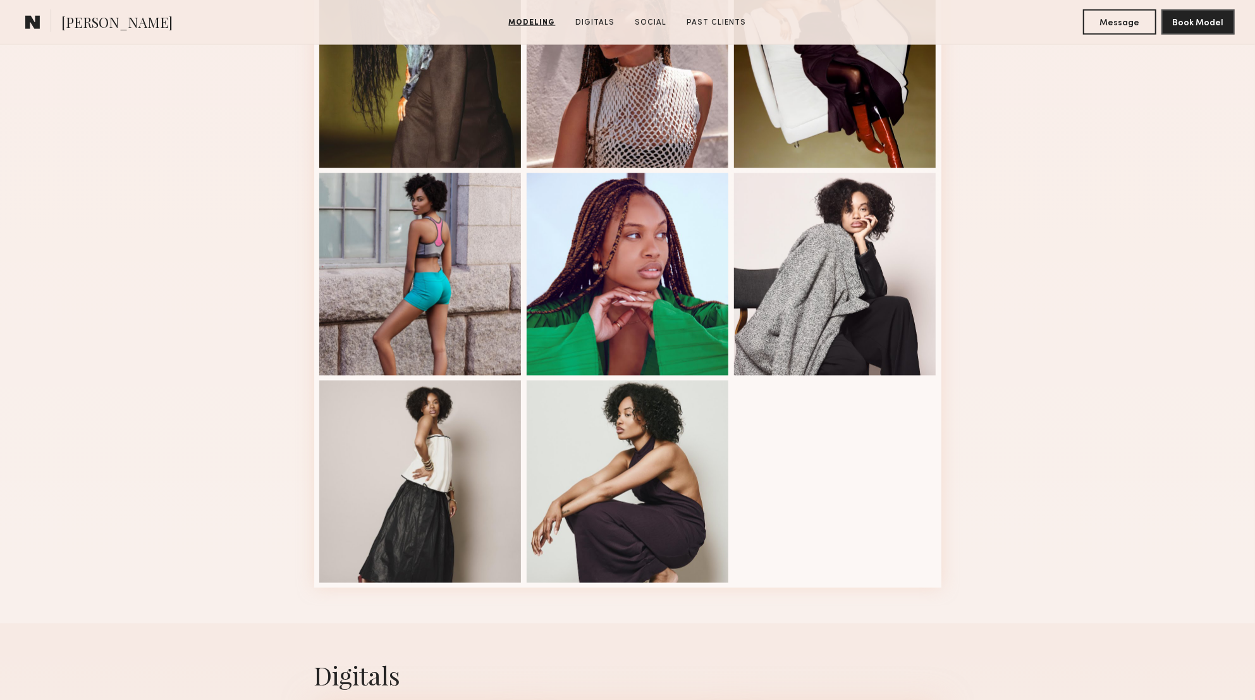
scroll to position [1447, 0]
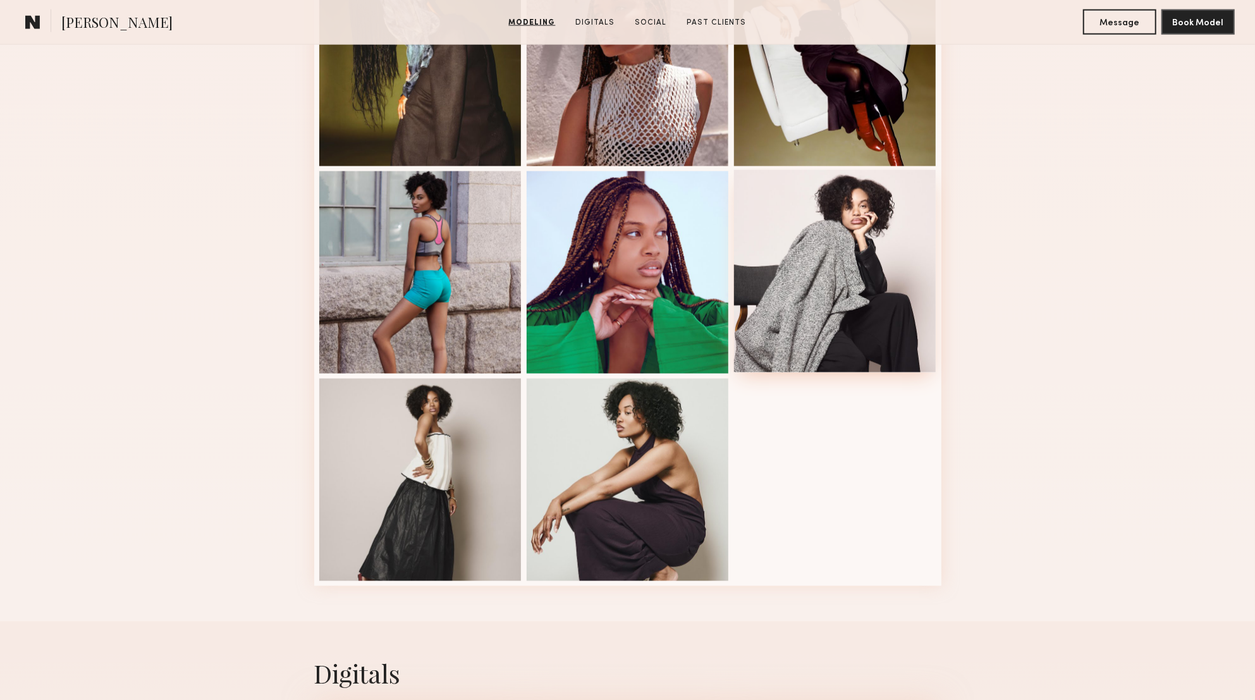
click at [841, 309] on div at bounding box center [835, 271] width 202 height 202
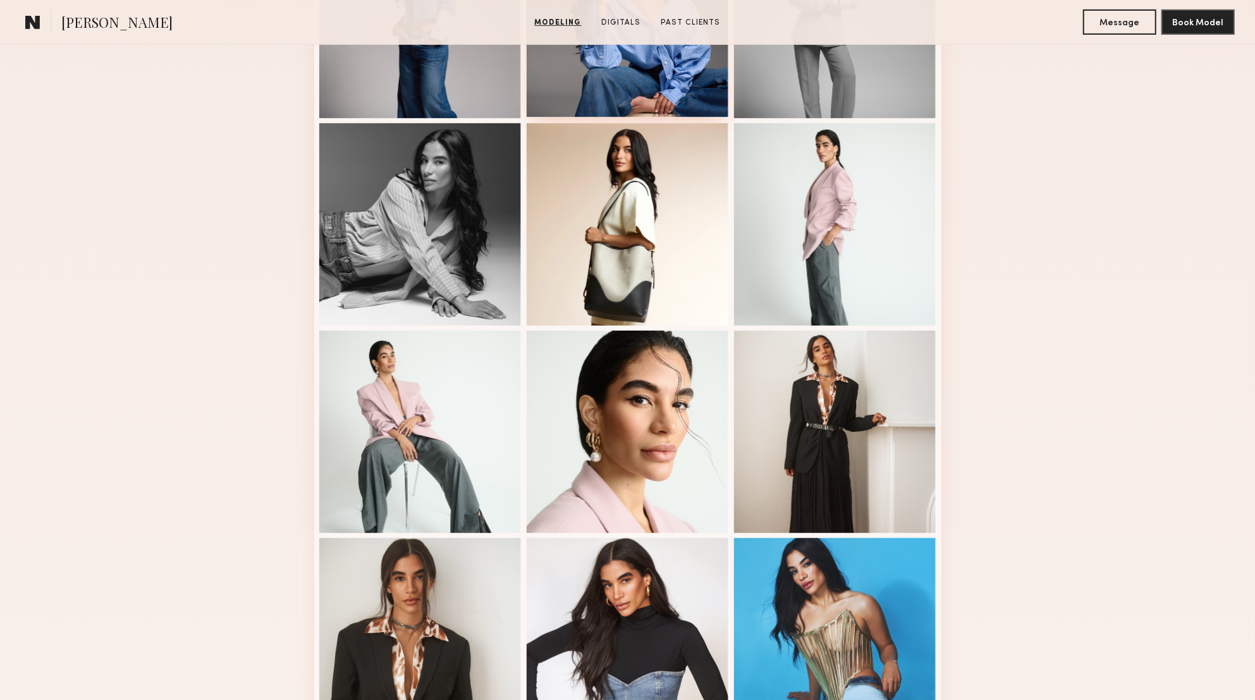
scroll to position [459, 0]
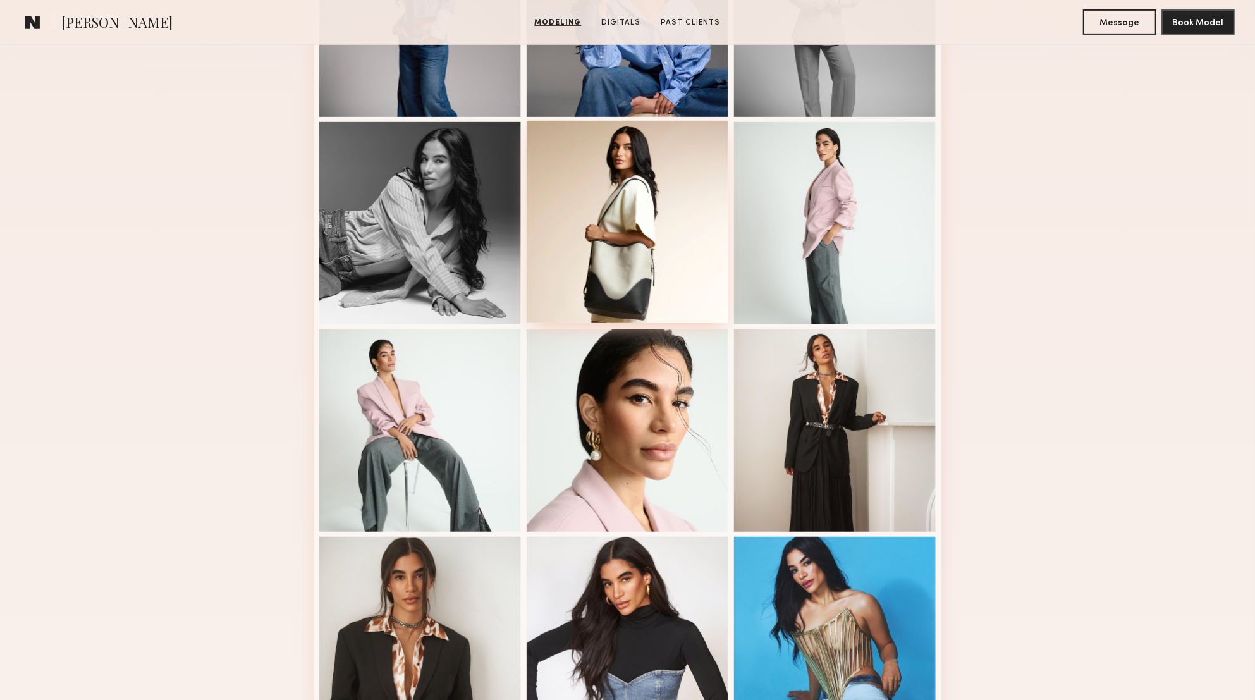
click at [611, 221] on div at bounding box center [628, 222] width 202 height 202
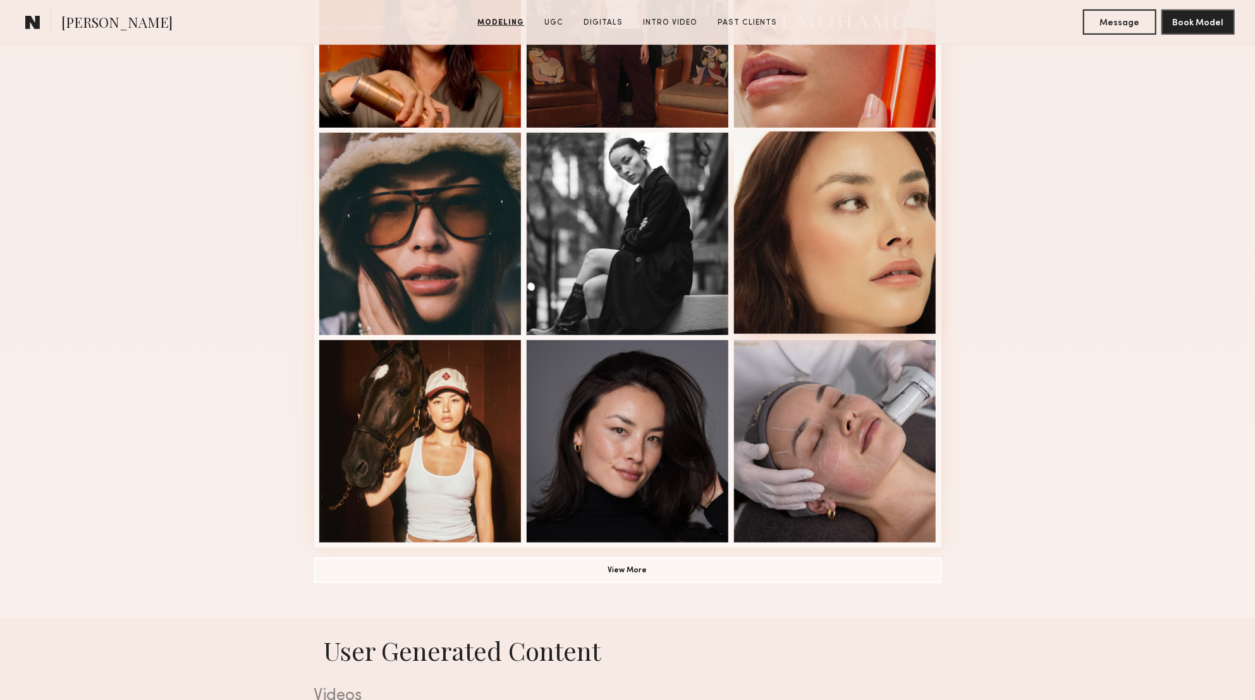
scroll to position [661, 0]
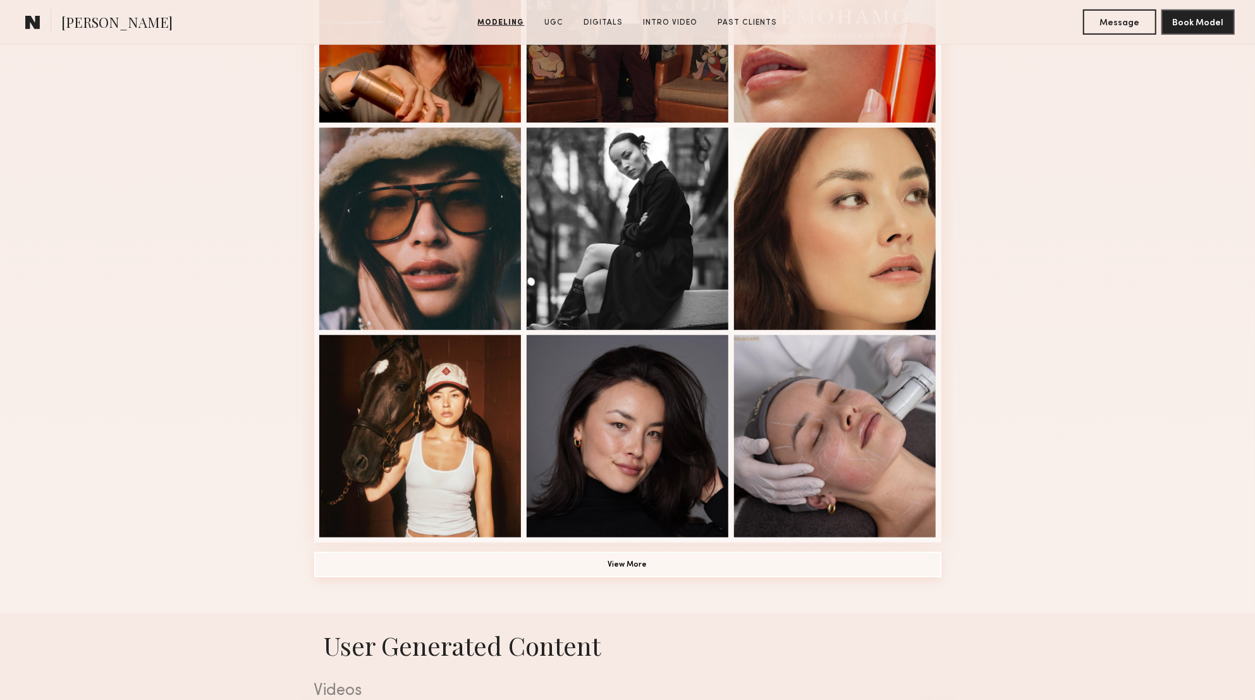
click at [778, 565] on button "View More" at bounding box center [627, 564] width 627 height 25
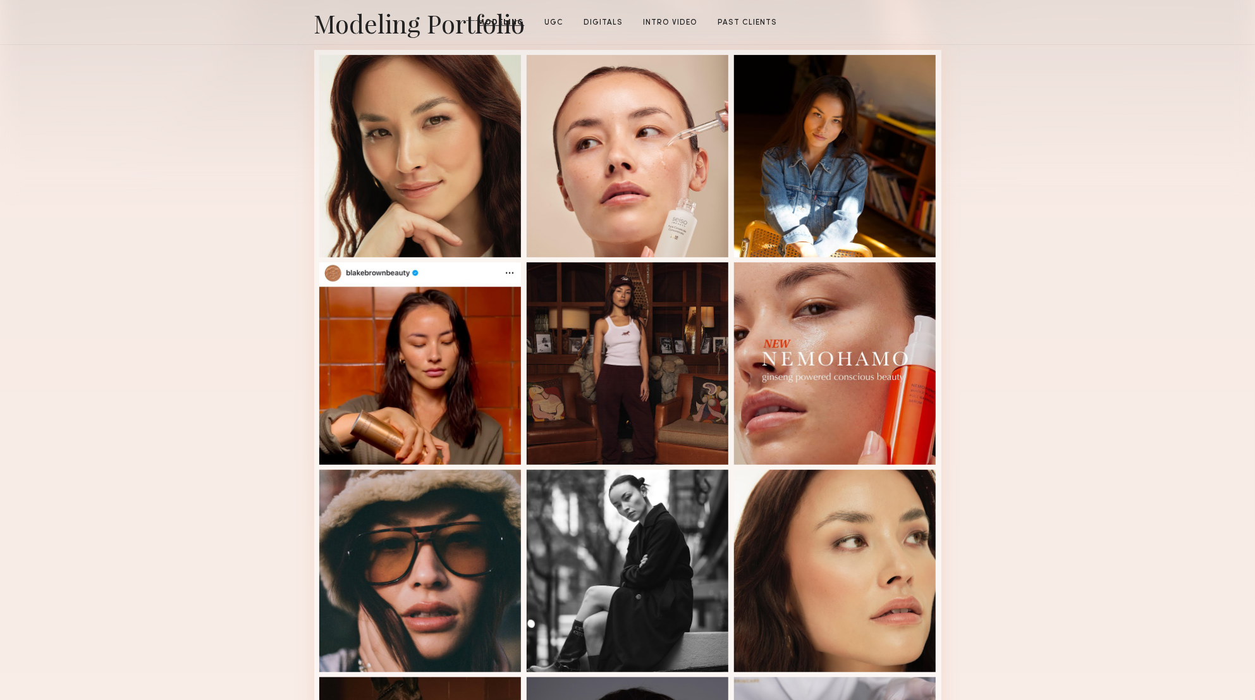
scroll to position [0, 0]
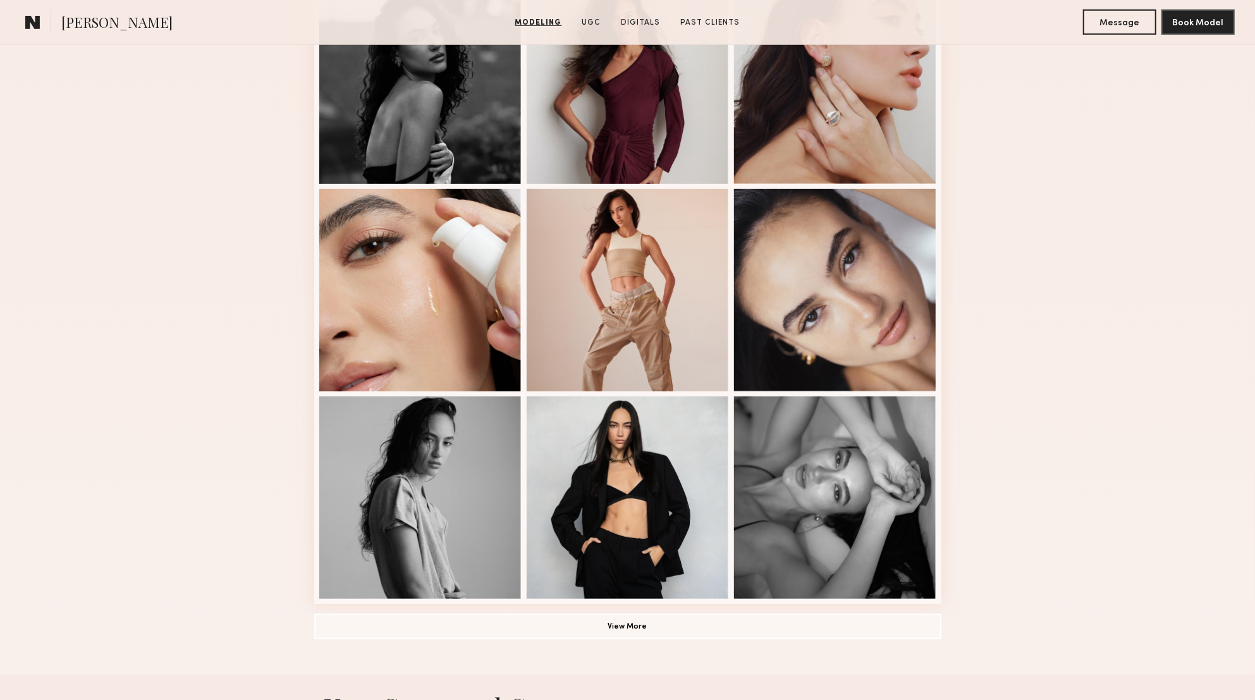
scroll to position [606, 0]
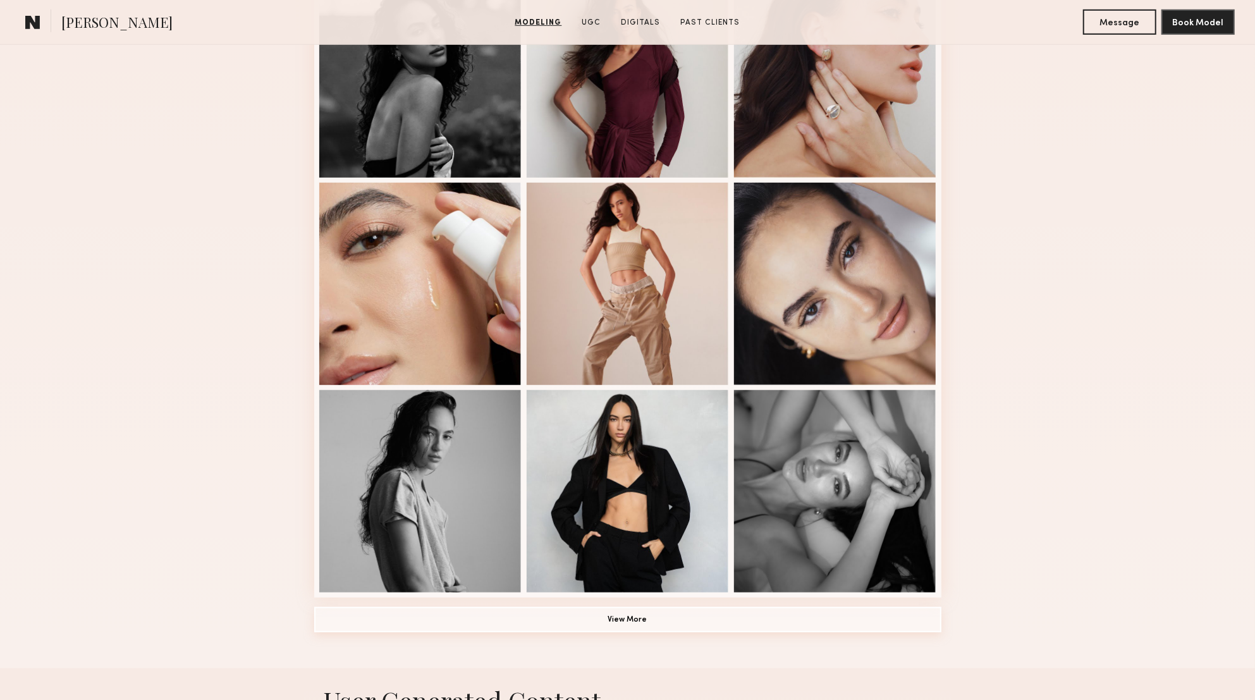
click at [527, 623] on button "View More" at bounding box center [627, 619] width 627 height 25
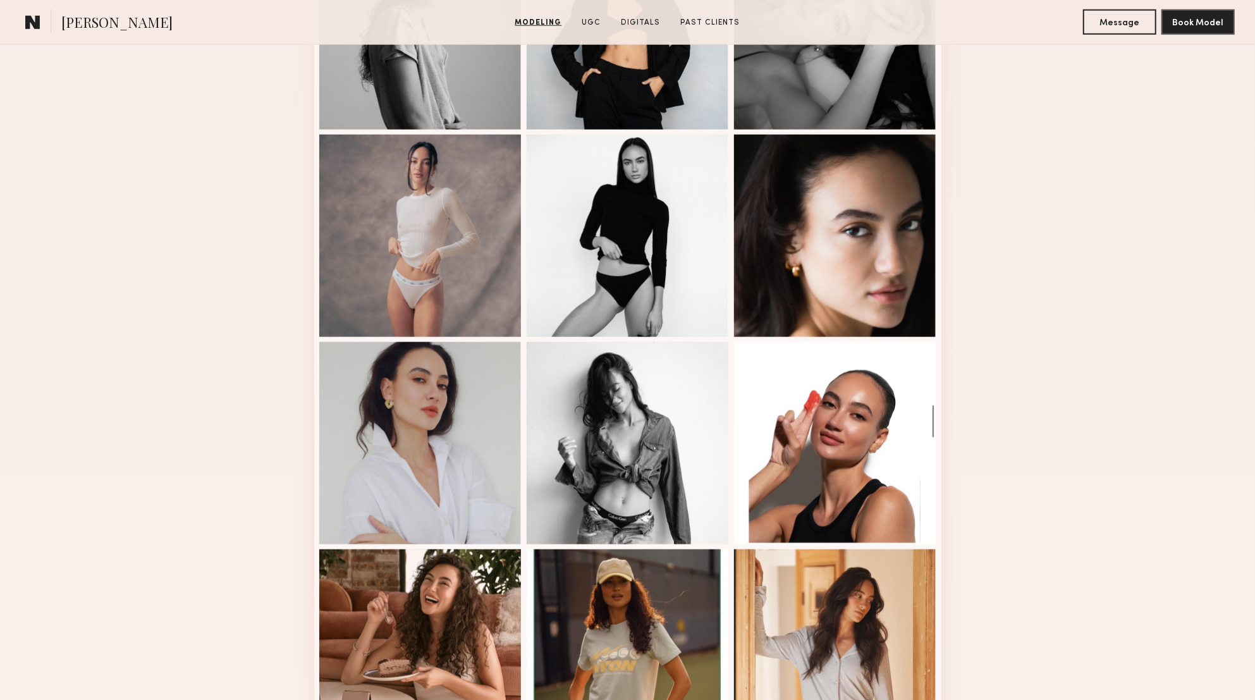
scroll to position [1070, 0]
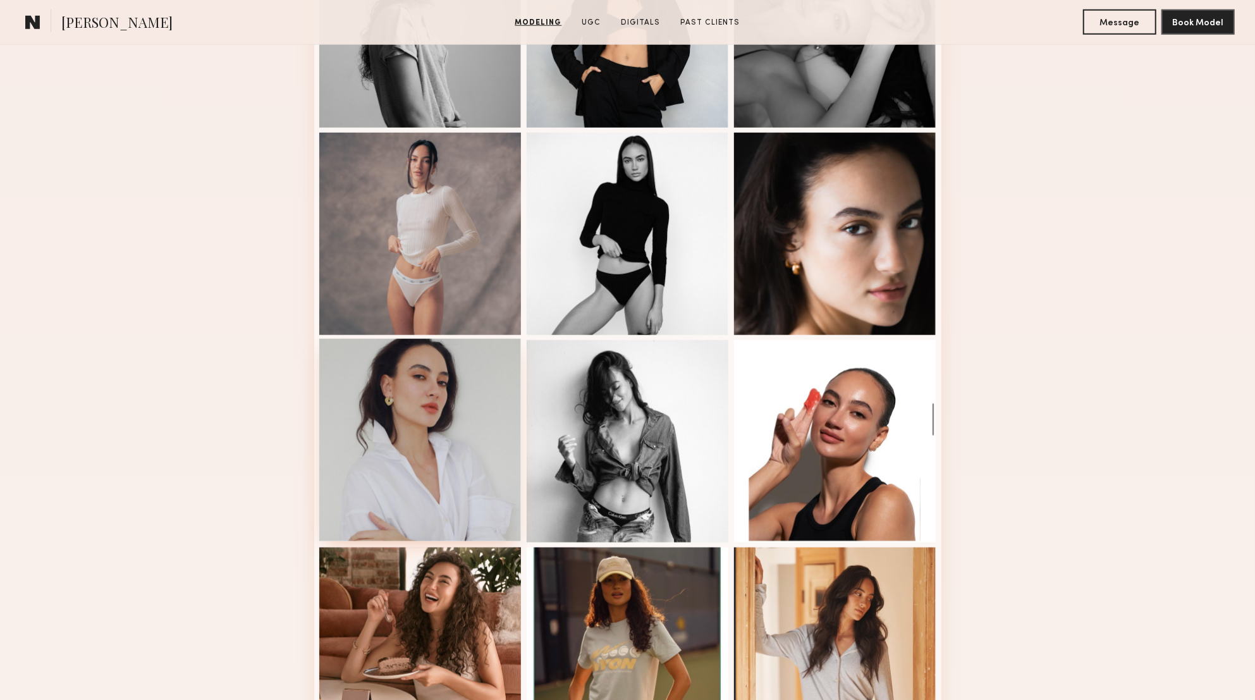
click at [431, 501] on div at bounding box center [420, 440] width 202 height 202
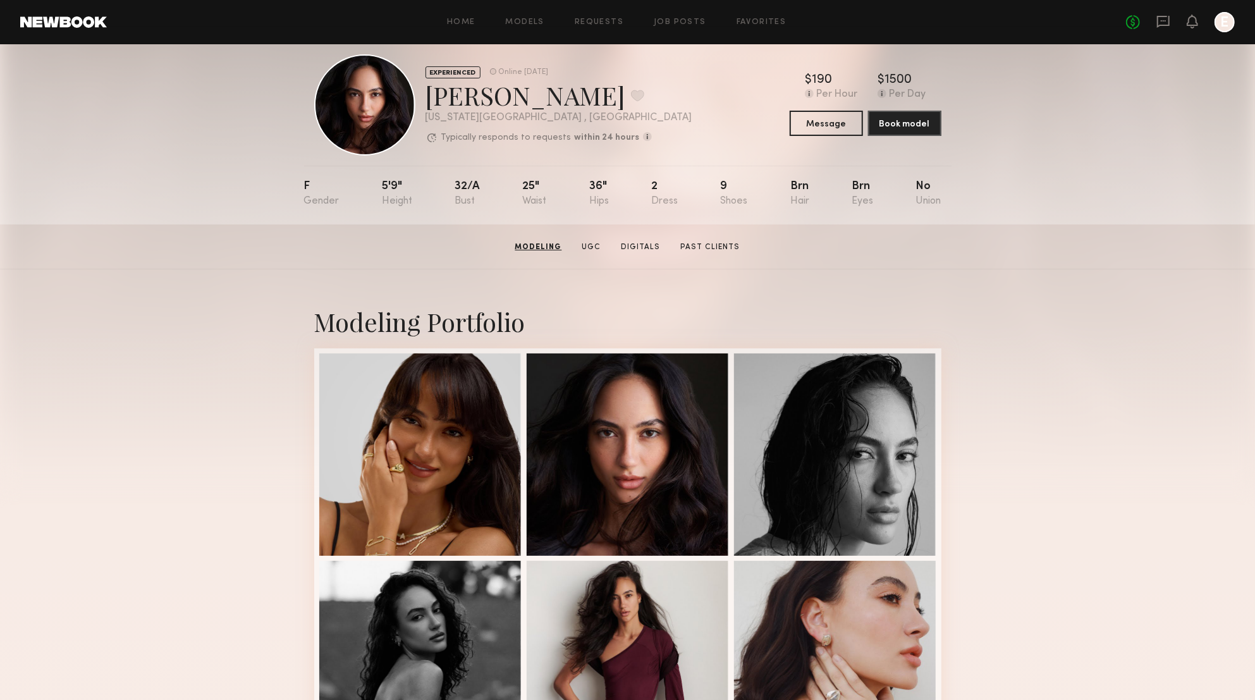
scroll to position [0, 0]
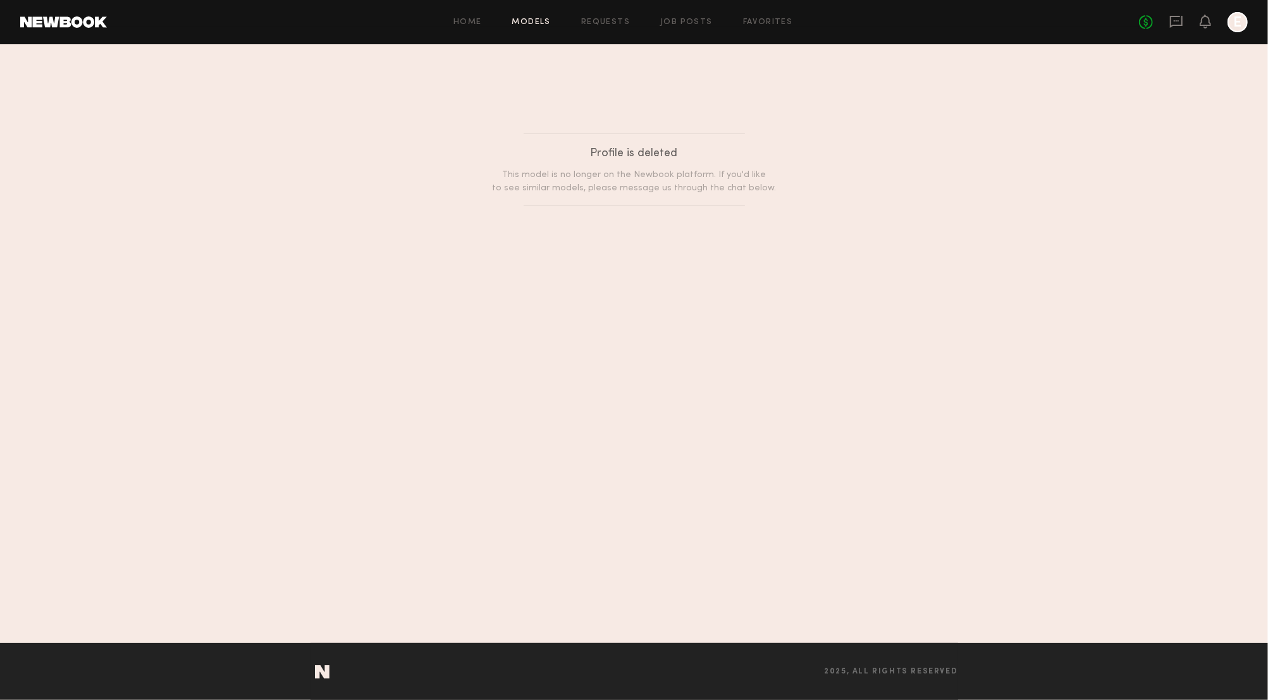
click at [524, 21] on link "Models" at bounding box center [531, 22] width 39 height 8
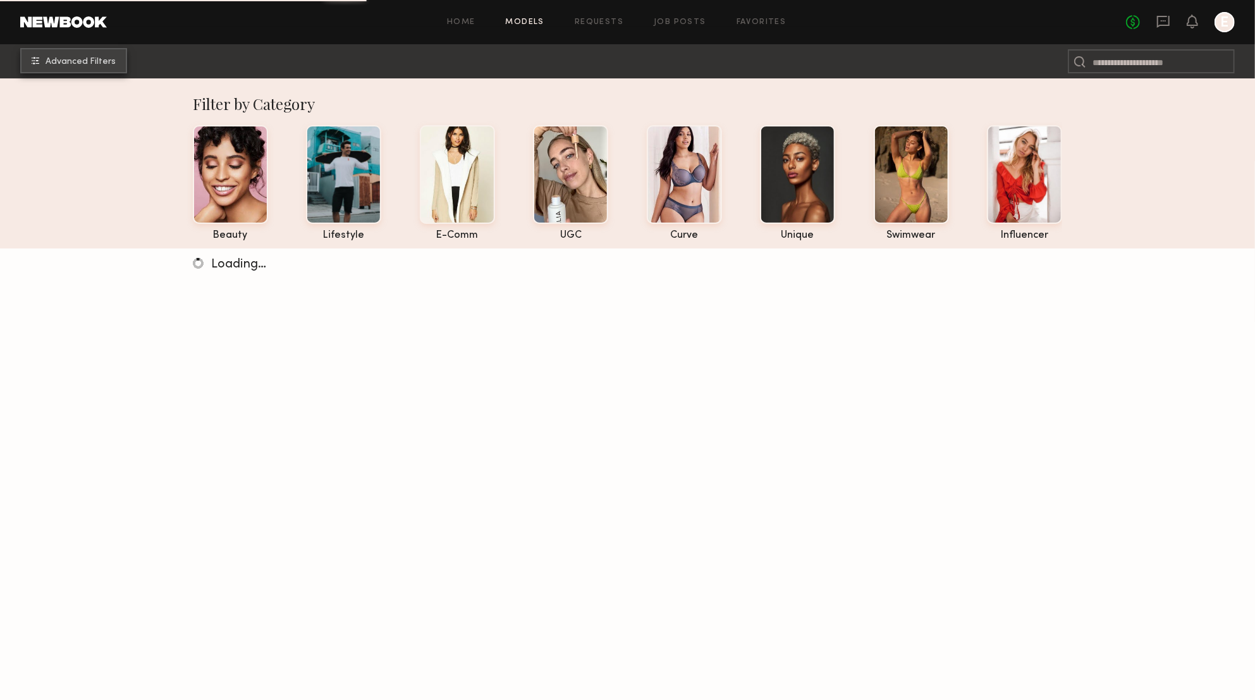
click at [118, 65] on button "Advanced Filters" at bounding box center [73, 60] width 107 height 25
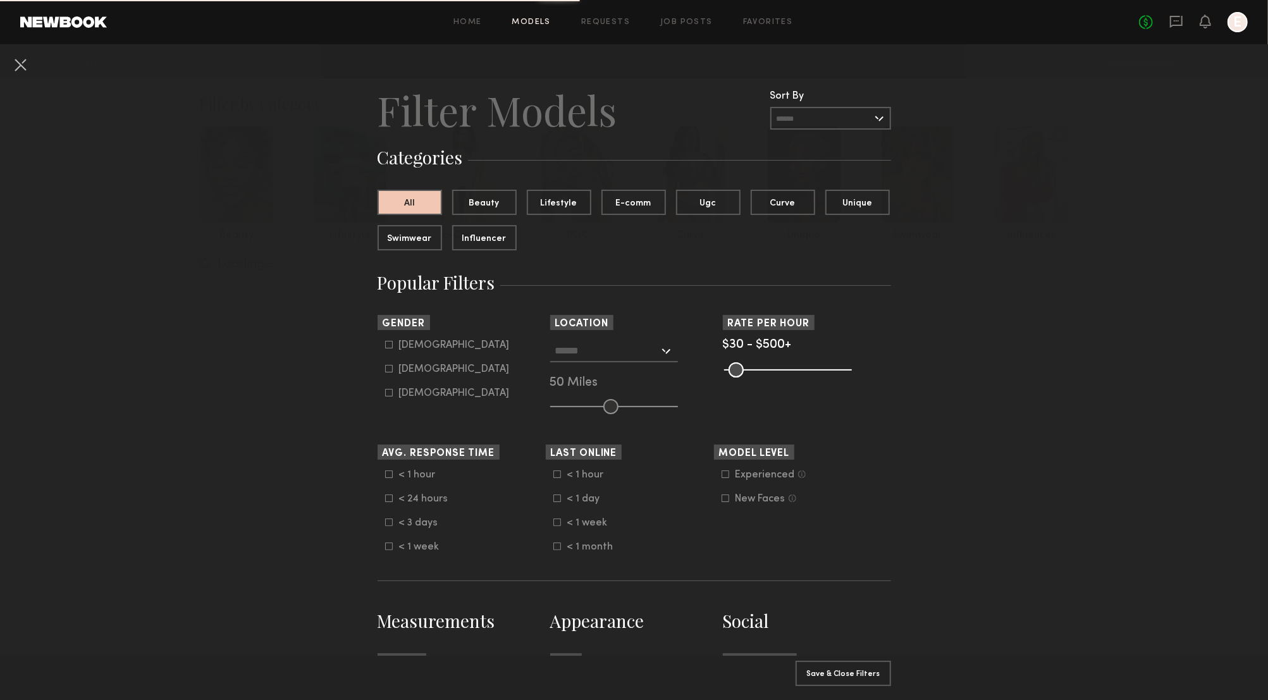
click at [385, 369] on icon at bounding box center [389, 369] width 8 height 8
type input "**"
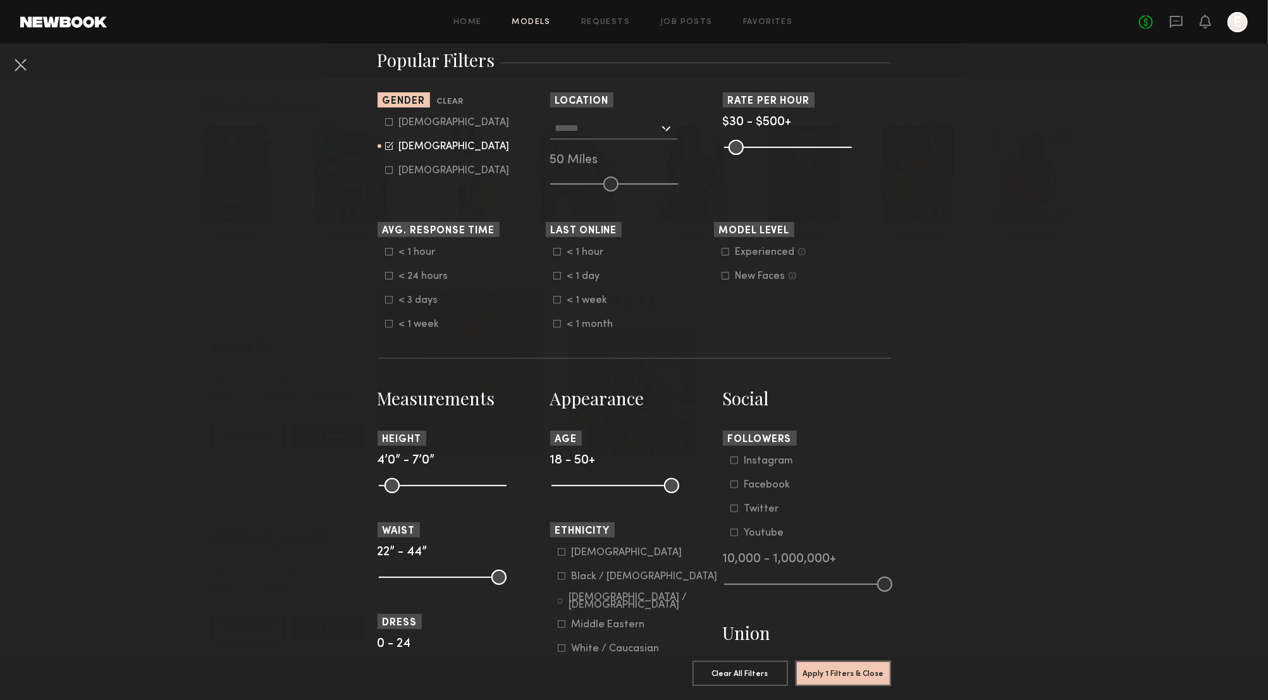
scroll to position [259, 0]
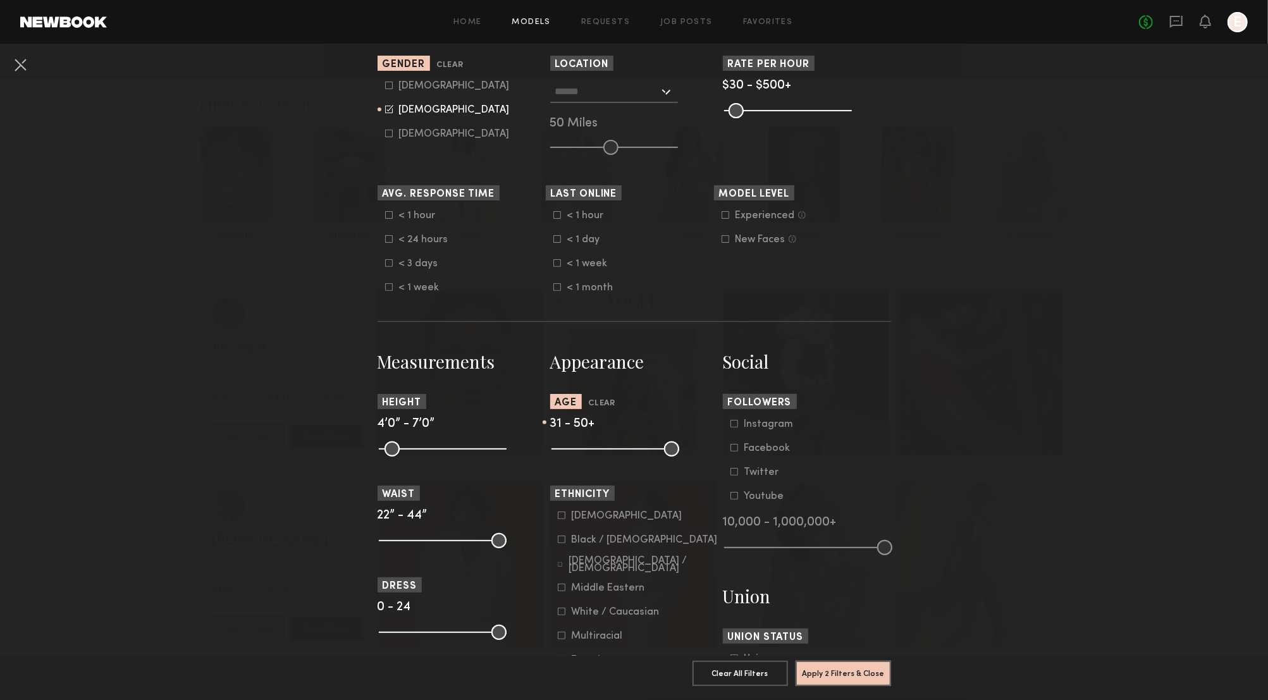
drag, startPoint x: 550, startPoint y: 454, endPoint x: 598, endPoint y: 451, distance: 47.5
click at [598, 451] on input "range" at bounding box center [615, 448] width 128 height 15
type input "**"
click at [606, 450] on input "range" at bounding box center [615, 448] width 128 height 15
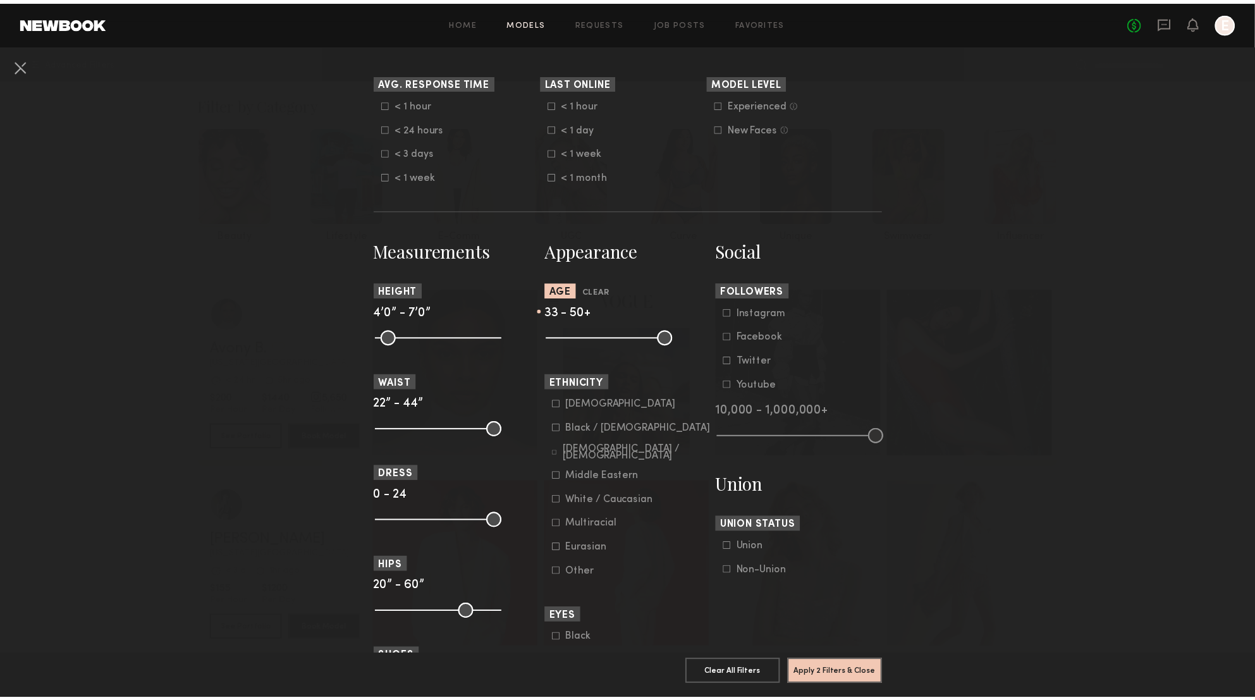
scroll to position [386, 0]
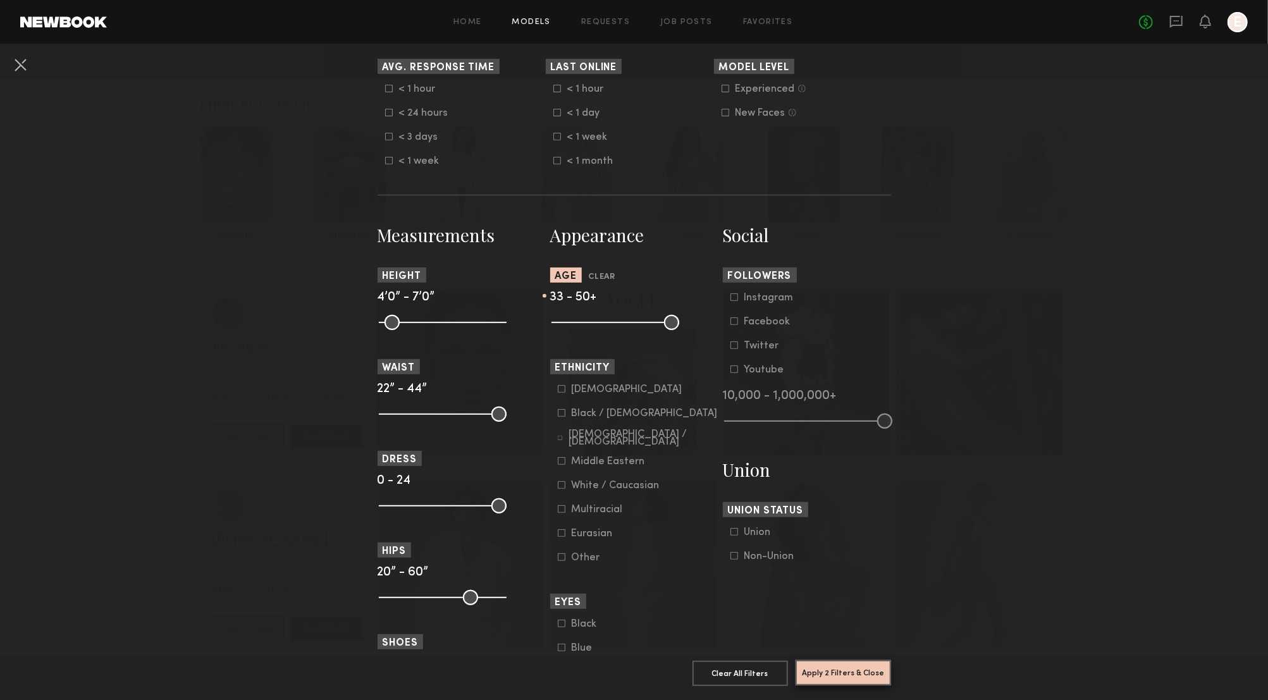
click at [811, 660] on button "Apply 2 Filters & Close" at bounding box center [842, 672] width 95 height 25
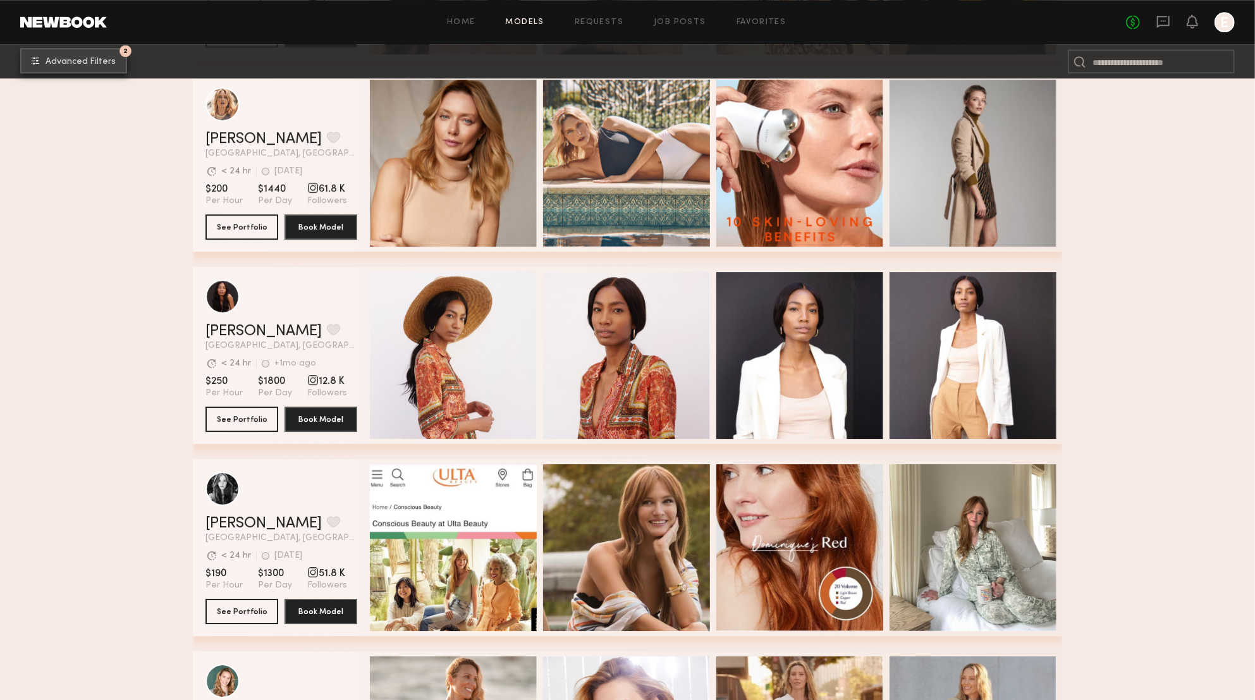
scroll to position [6743, 0]
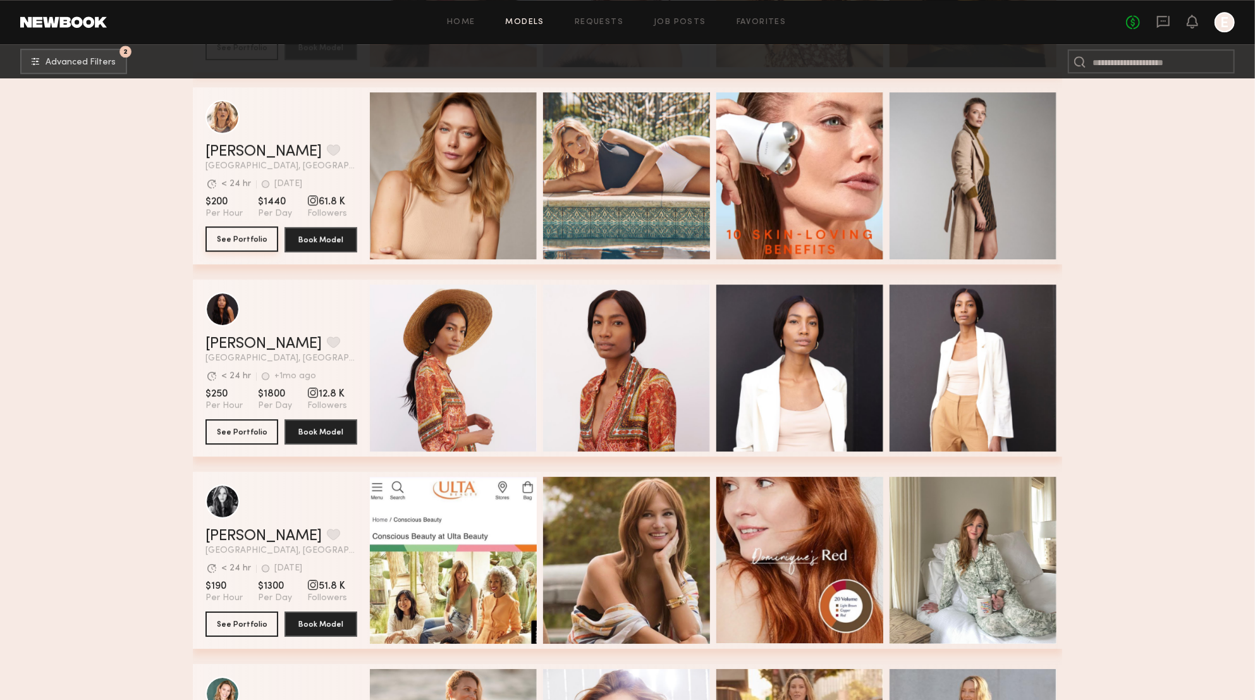
click at [233, 237] on button "See Portfolio" at bounding box center [241, 238] width 73 height 25
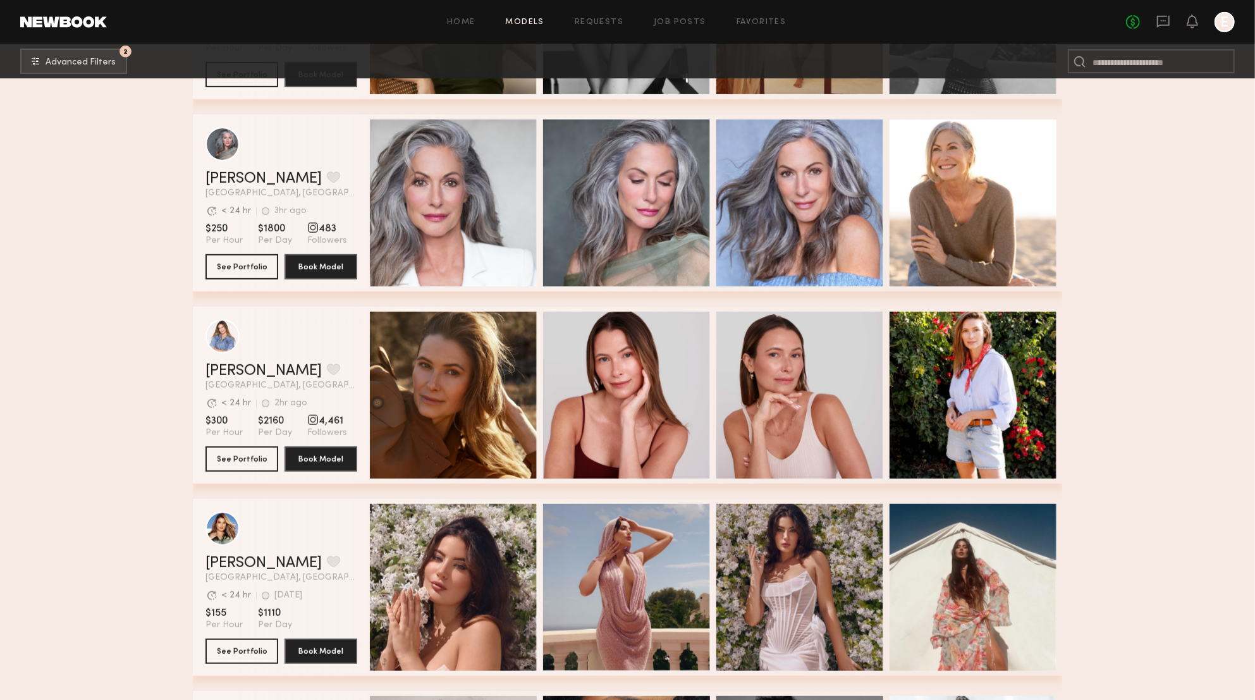
scroll to position [8068, 0]
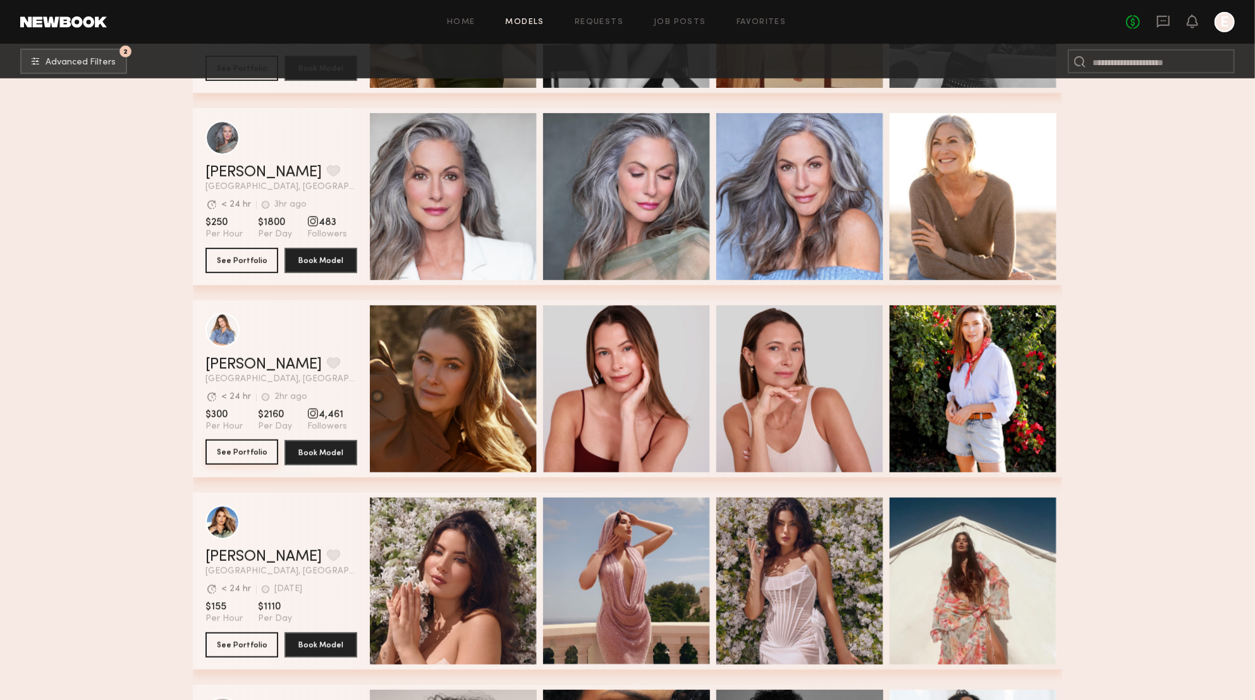
click at [244, 448] on button "See Portfolio" at bounding box center [241, 451] width 73 height 25
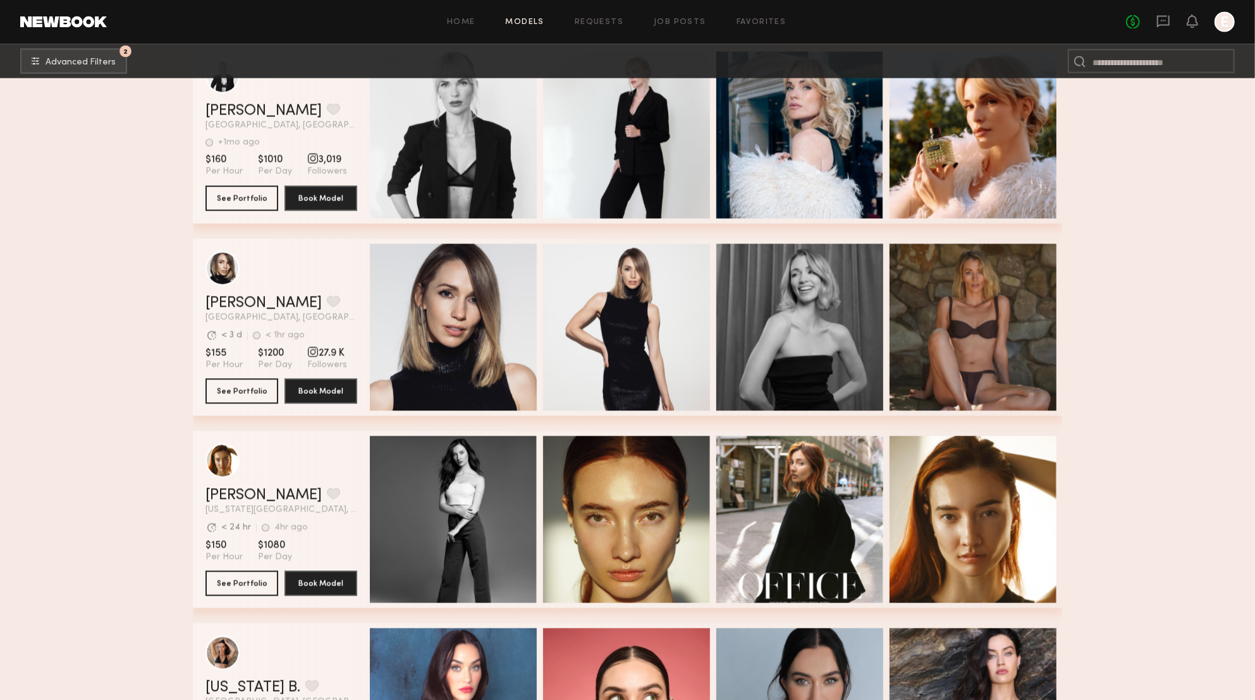
scroll to position [9296, 0]
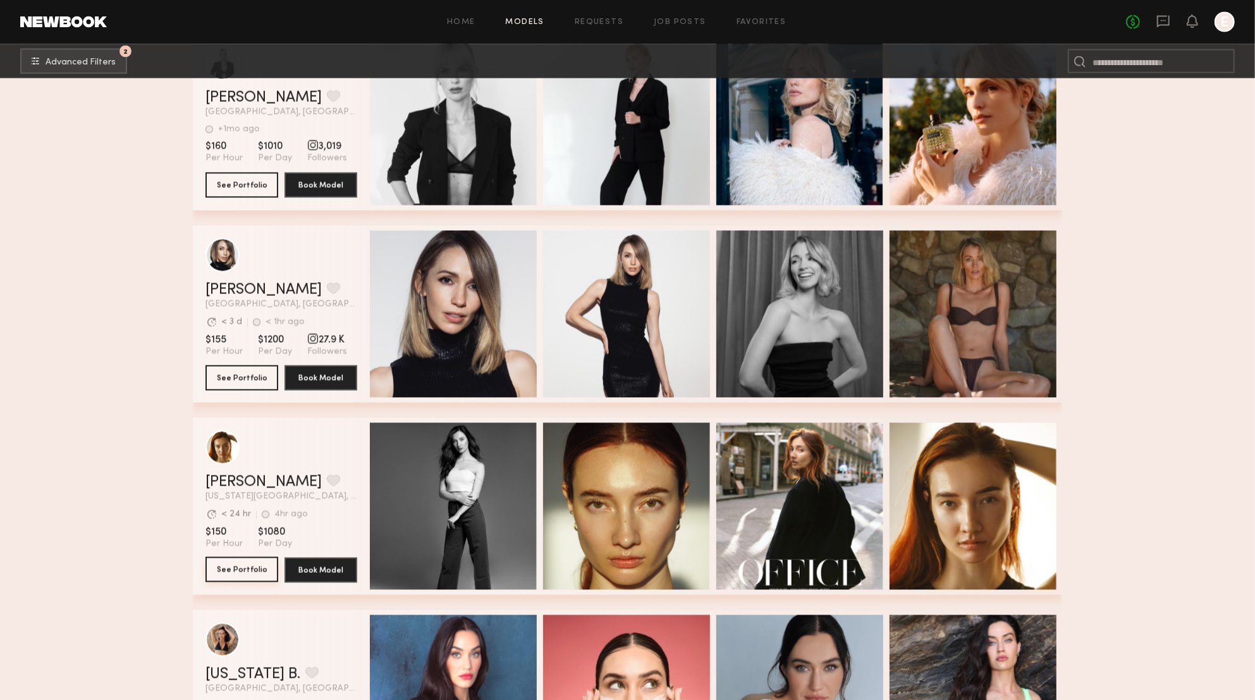
click at [250, 563] on button "See Portfolio" at bounding box center [241, 569] width 73 height 25
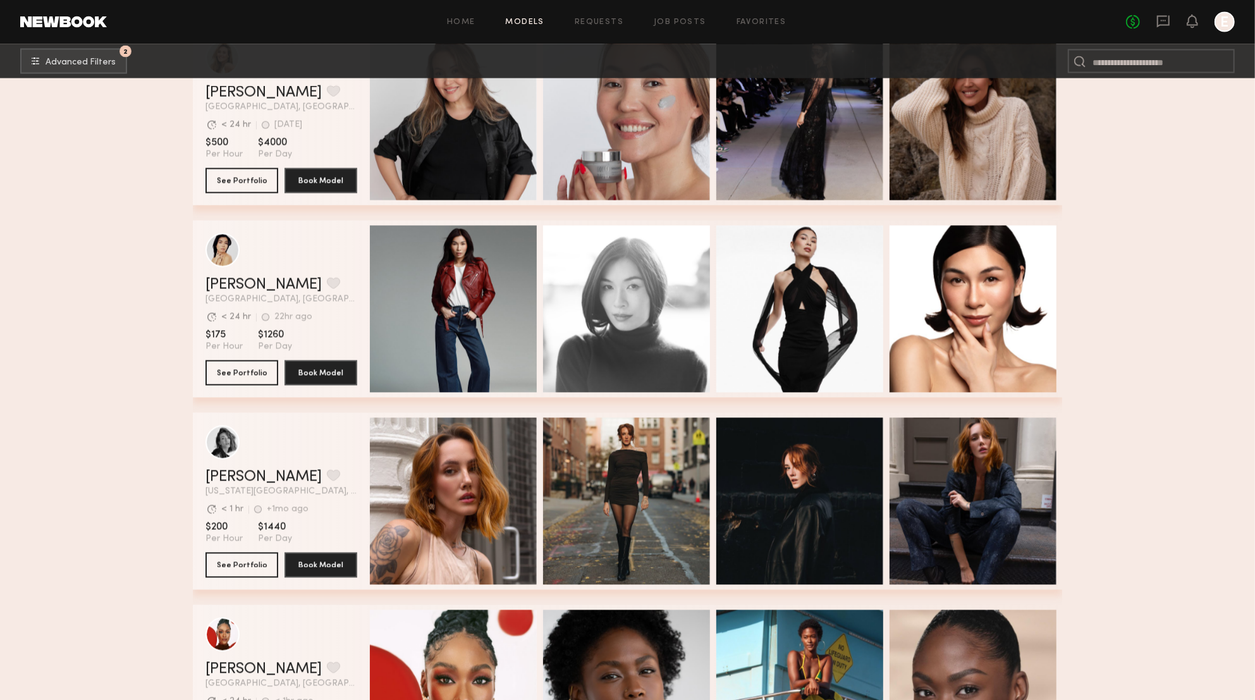
scroll to position [16807, 0]
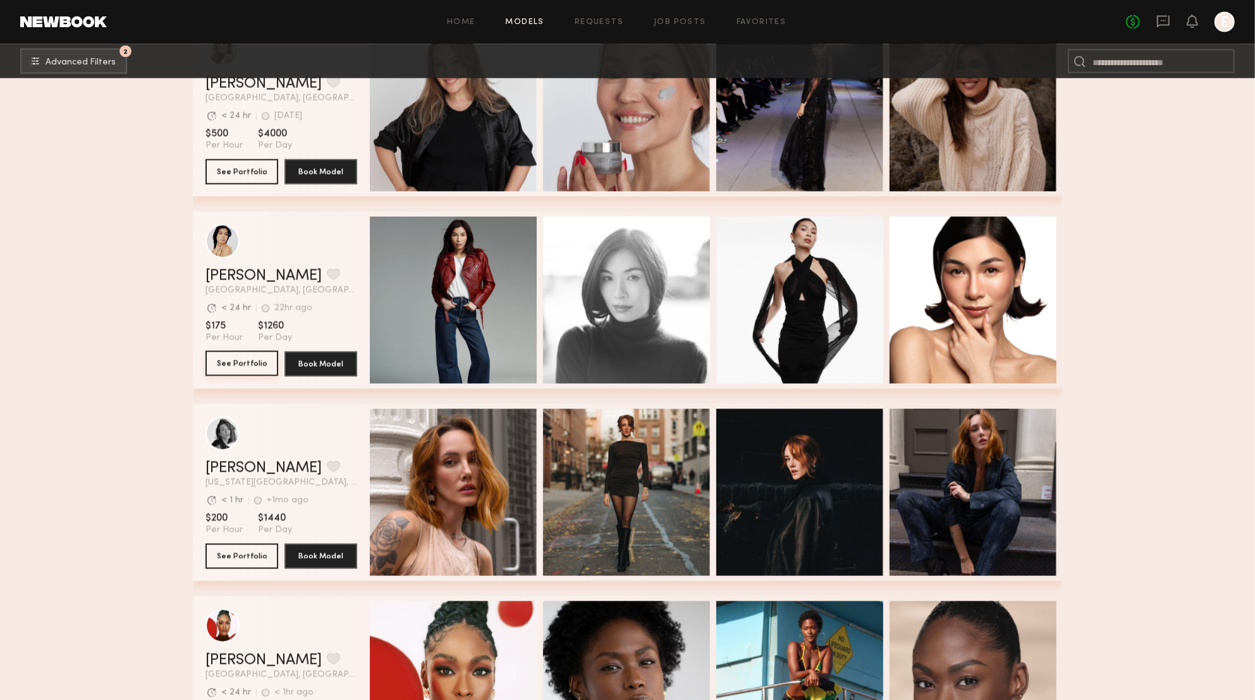
click at [238, 360] on button "See Portfolio" at bounding box center [241, 363] width 73 height 25
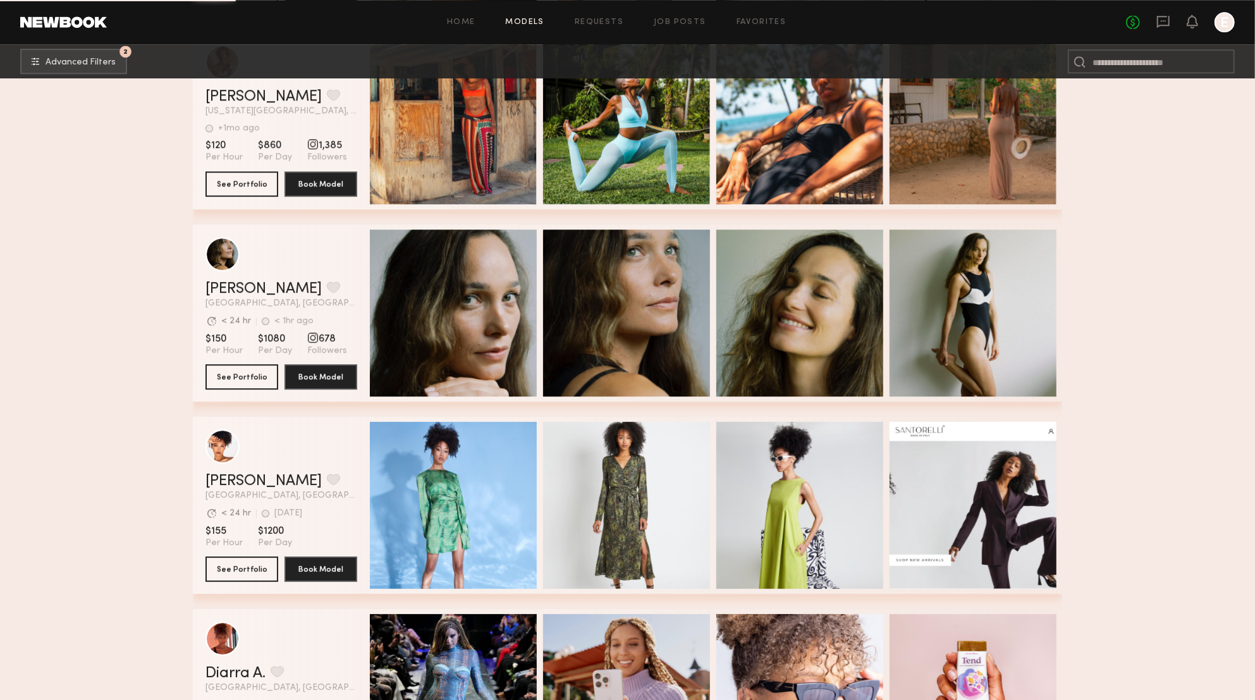
scroll to position [17948, 0]
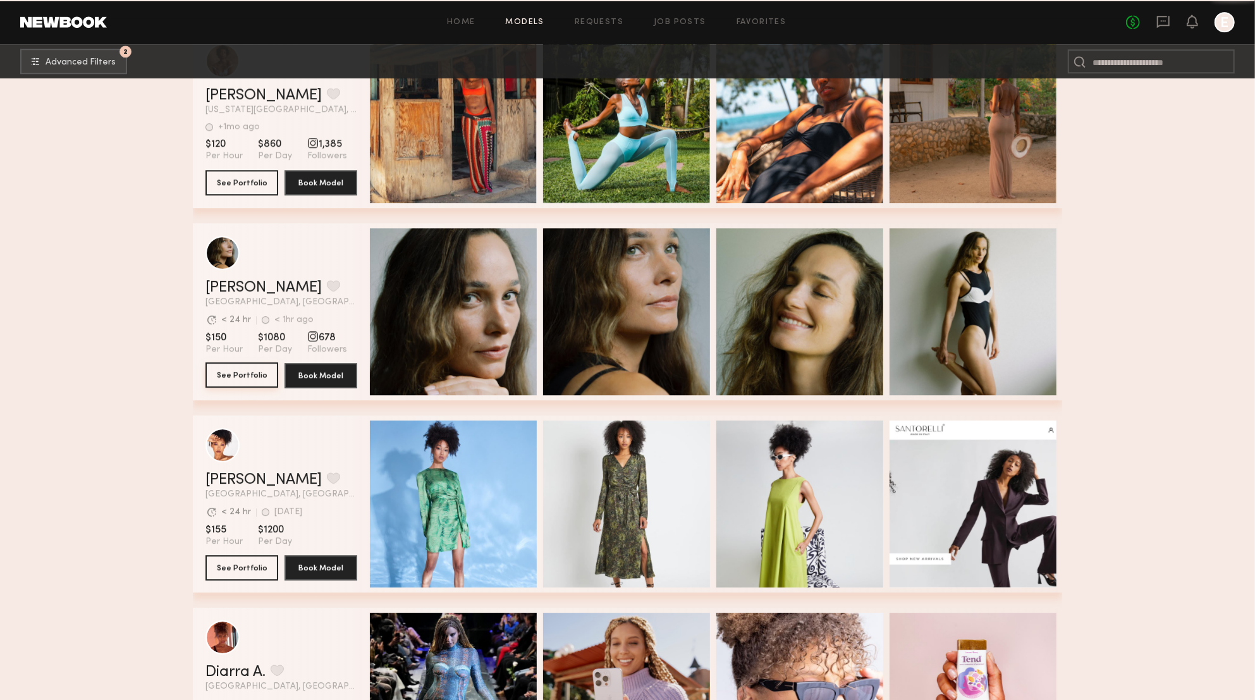
click at [250, 375] on button "See Portfolio" at bounding box center [241, 374] width 73 height 25
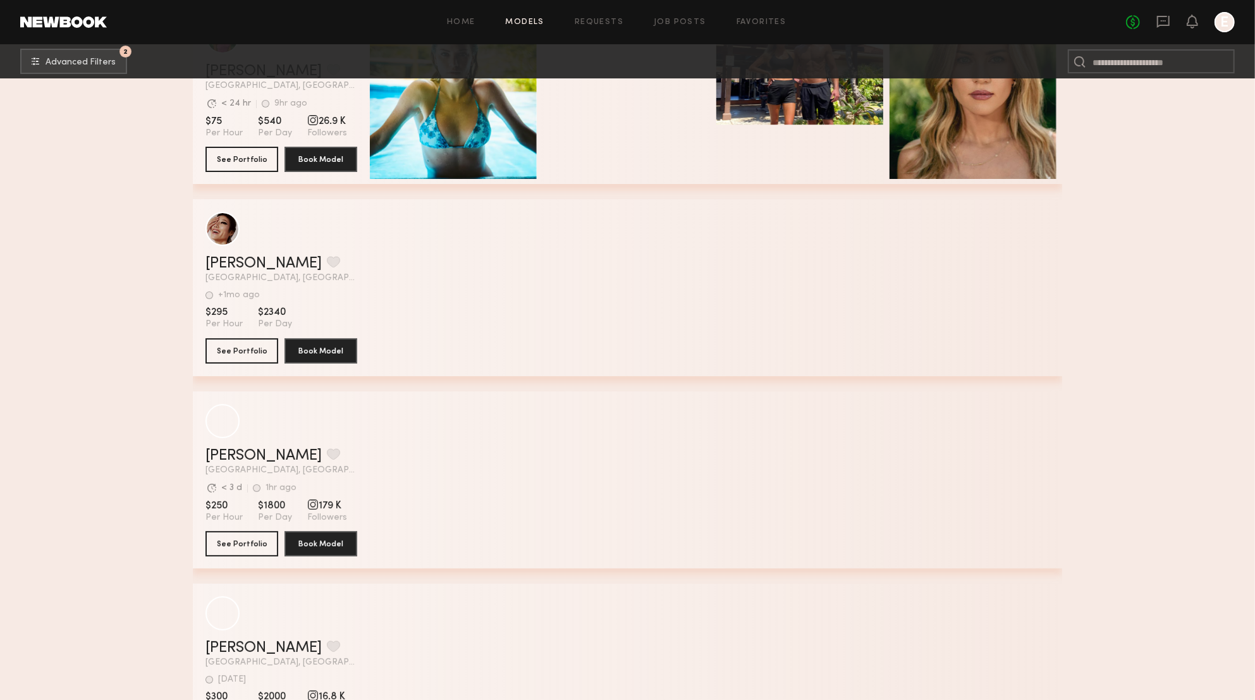
scroll to position [22588, 0]
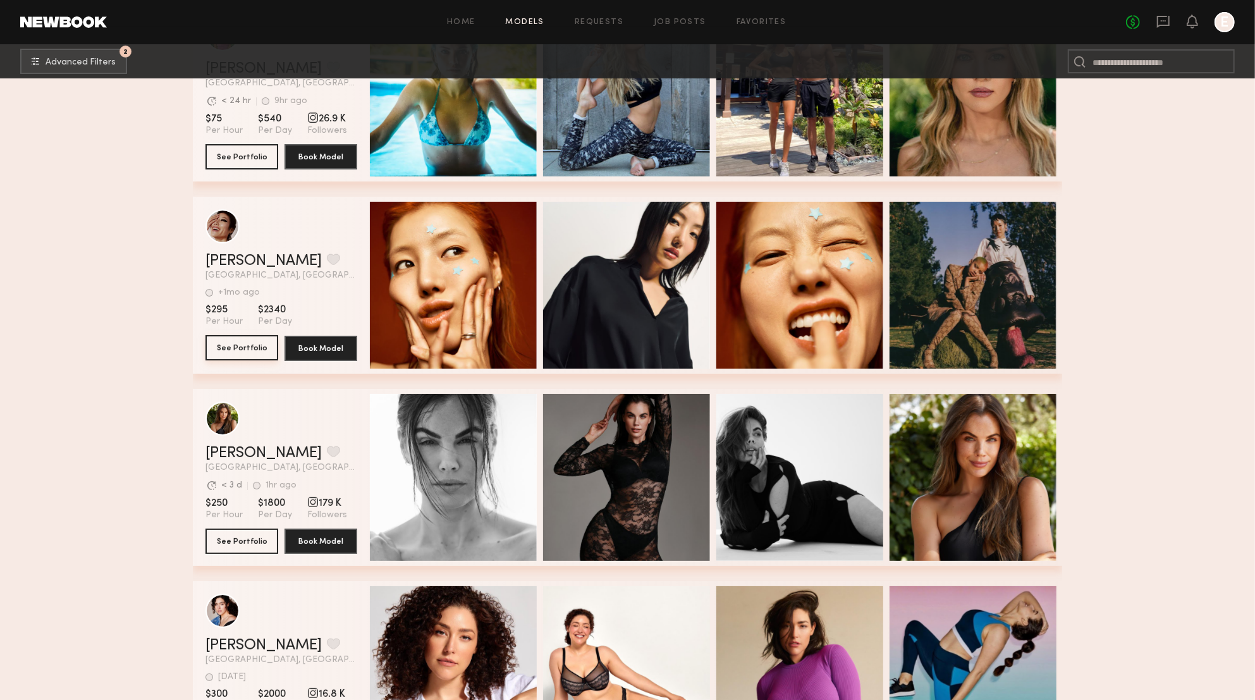
click at [251, 355] on button "See Portfolio" at bounding box center [241, 347] width 73 height 25
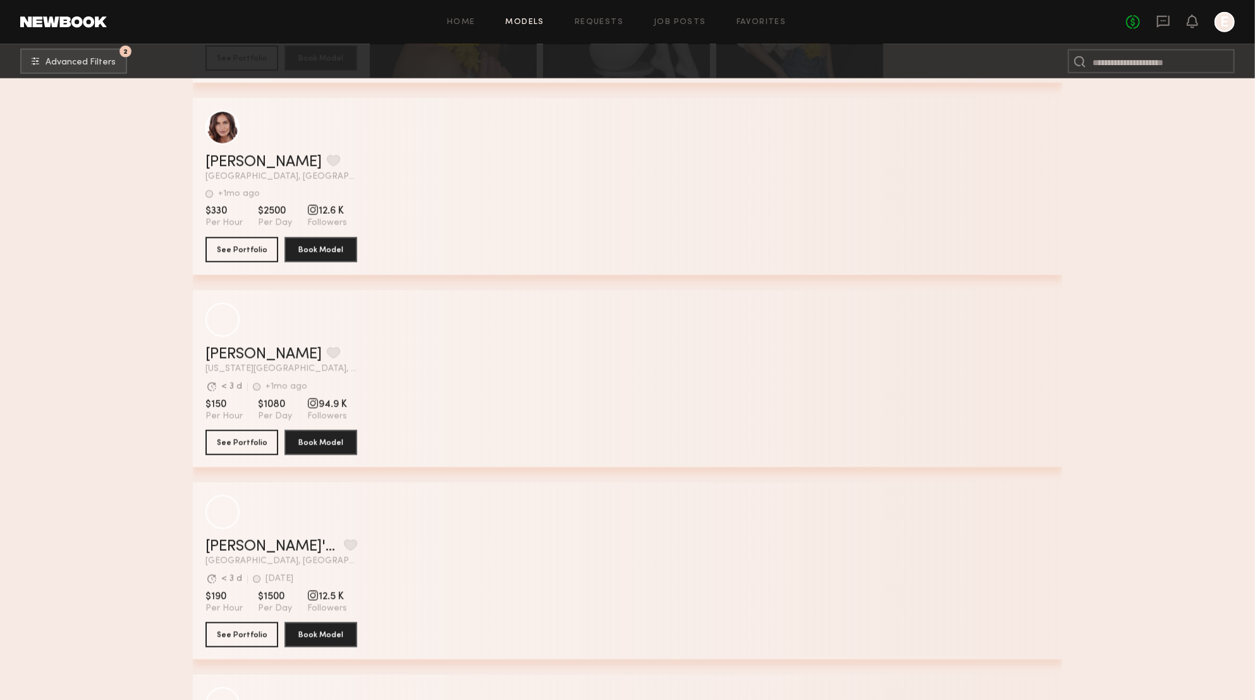
scroll to position [34990, 0]
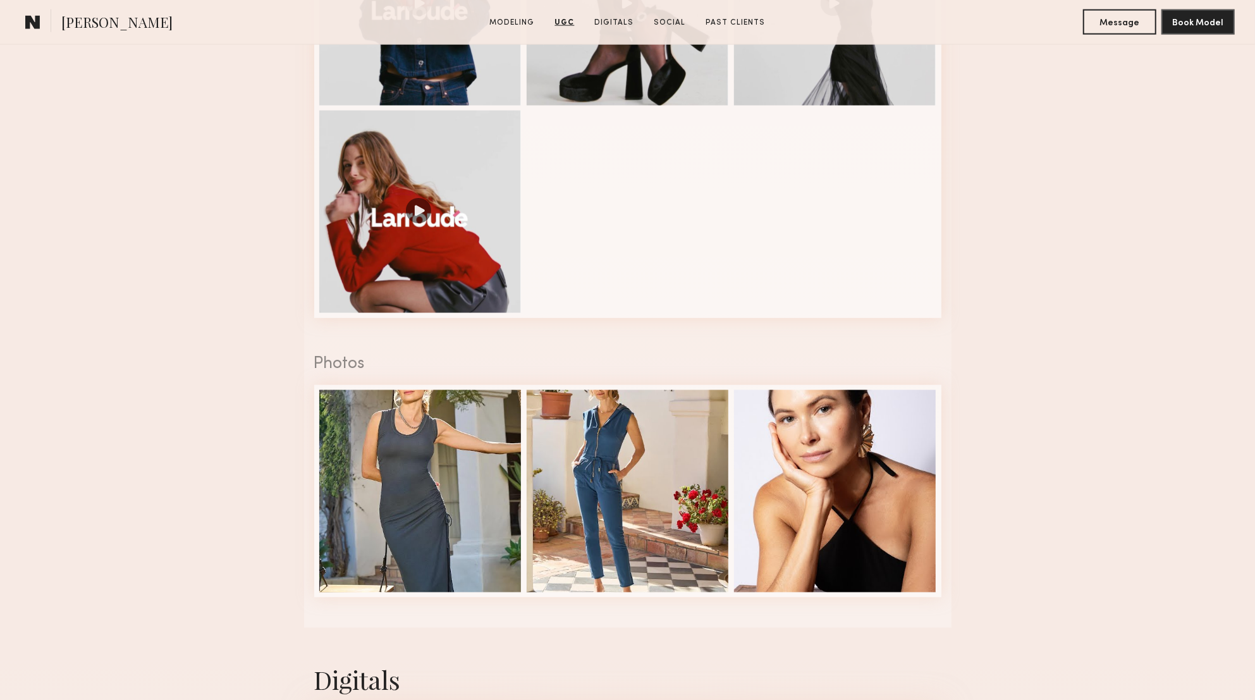
scroll to position [1474, 0]
click at [511, 214] on div at bounding box center [420, 211] width 202 height 202
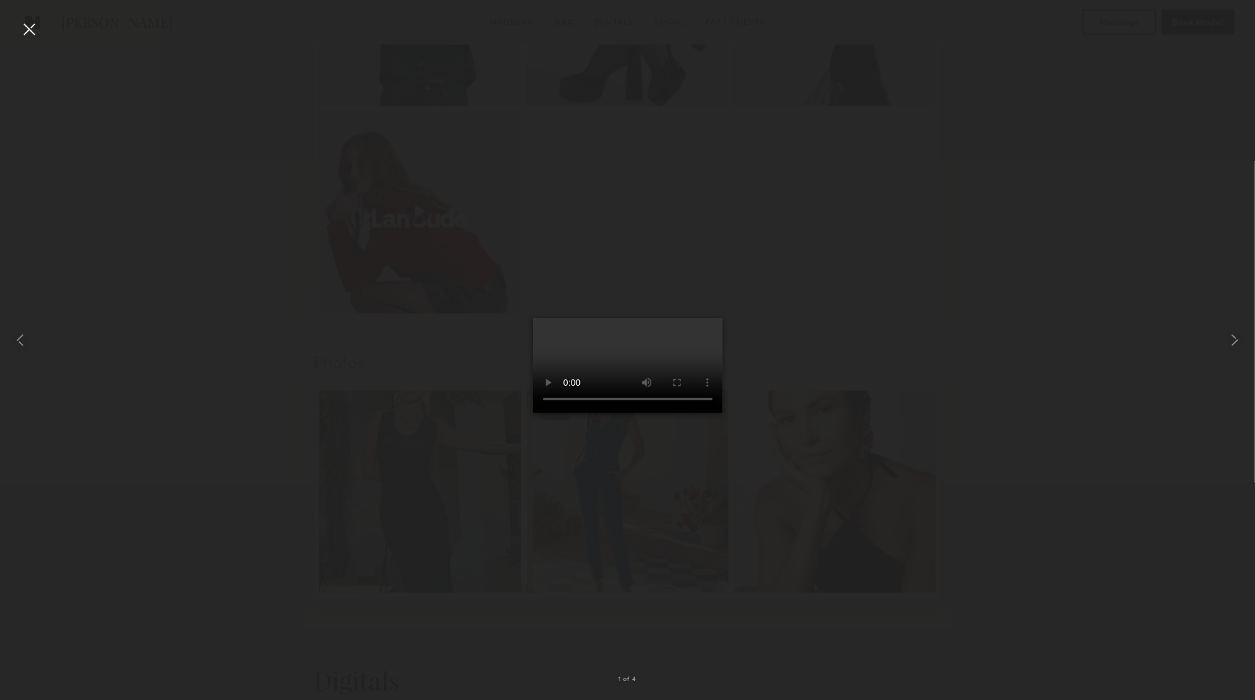
click at [391, 232] on div at bounding box center [627, 339] width 1255 height 639
click at [947, 226] on div at bounding box center [627, 339] width 1255 height 639
click at [945, 221] on div at bounding box center [627, 339] width 1255 height 639
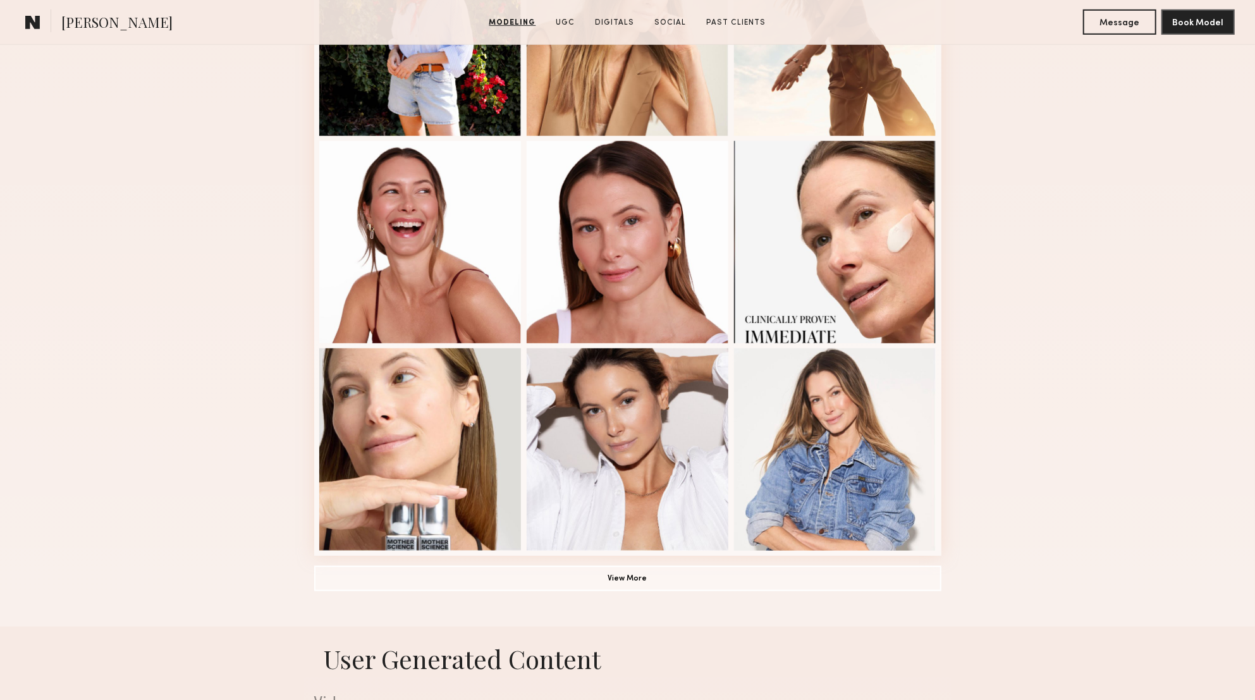
scroll to position [0, 0]
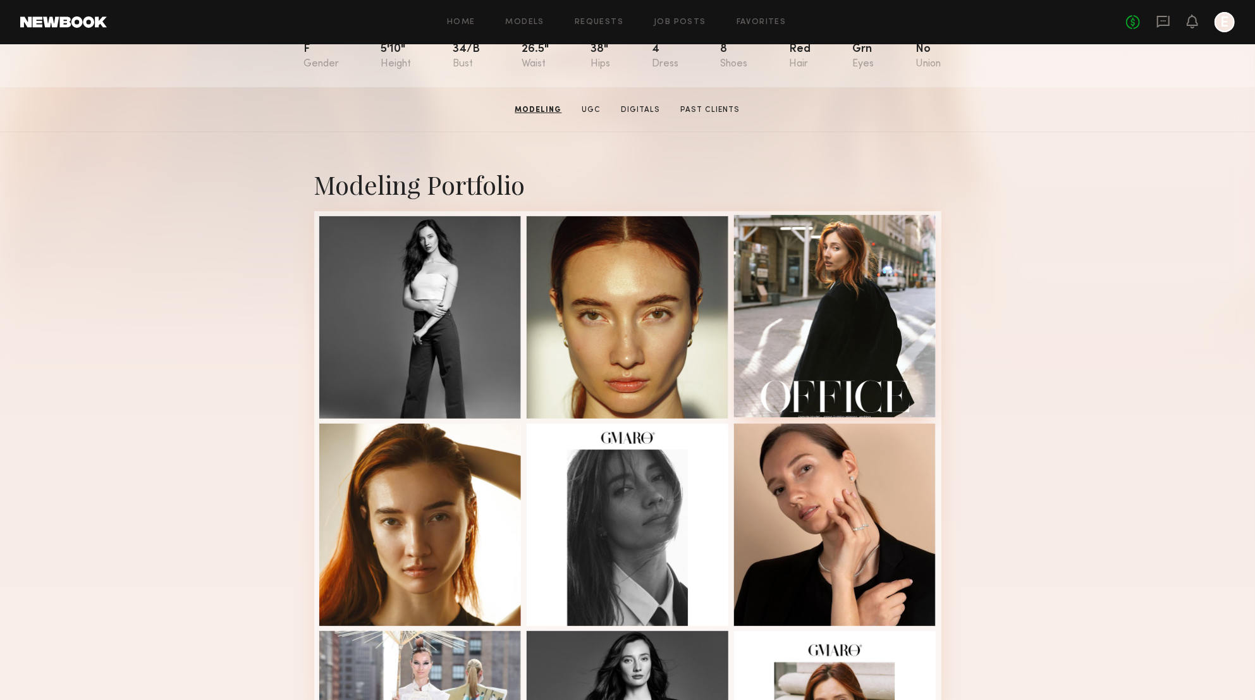
scroll to position [158, 0]
click at [680, 308] on div at bounding box center [628, 315] width 202 height 202
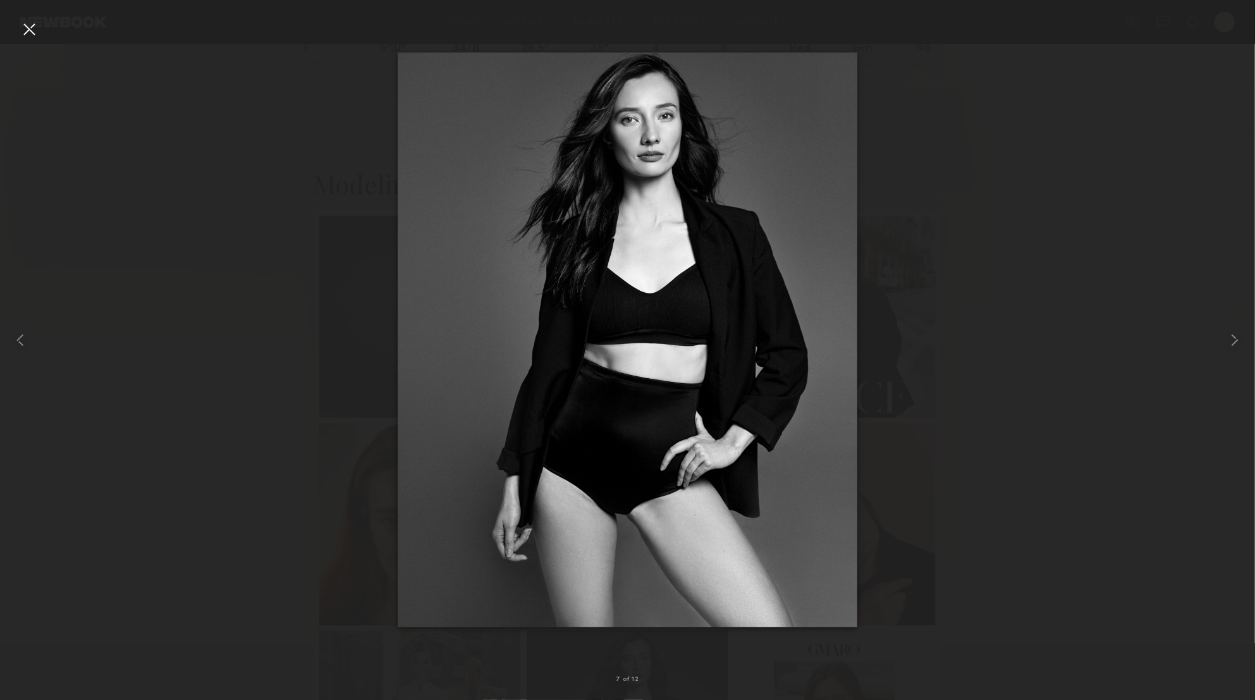
click at [1103, 166] on div at bounding box center [627, 339] width 1255 height 639
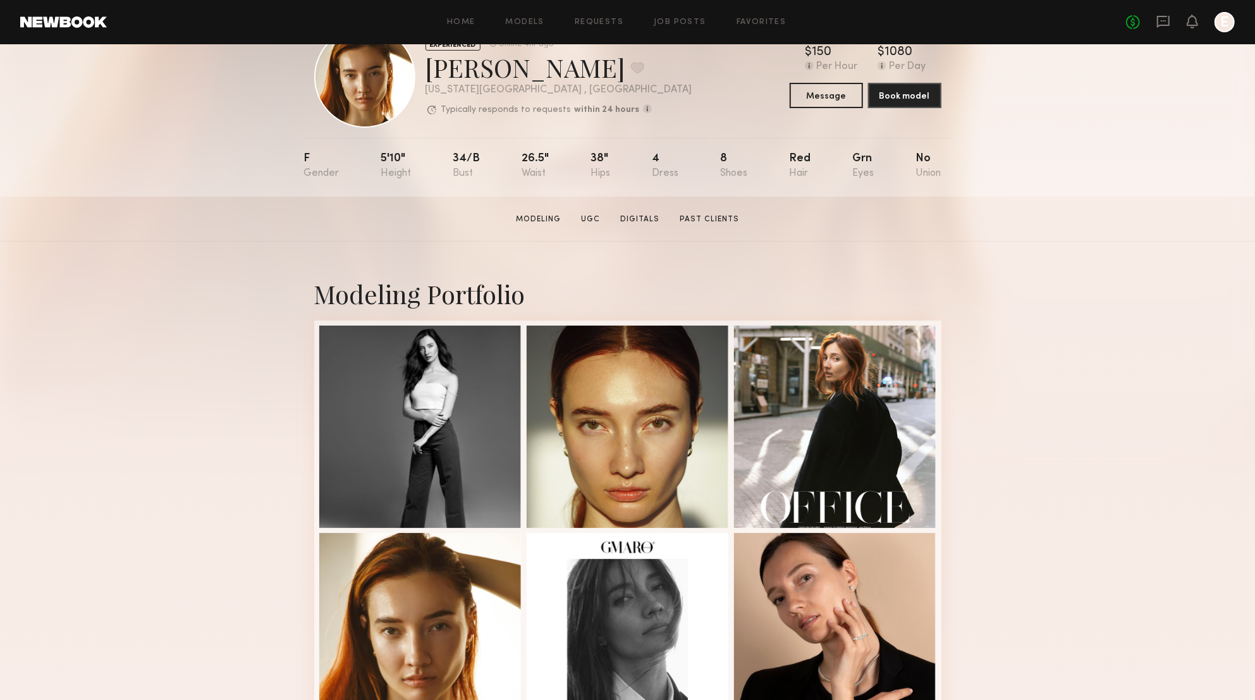
scroll to position [53, 0]
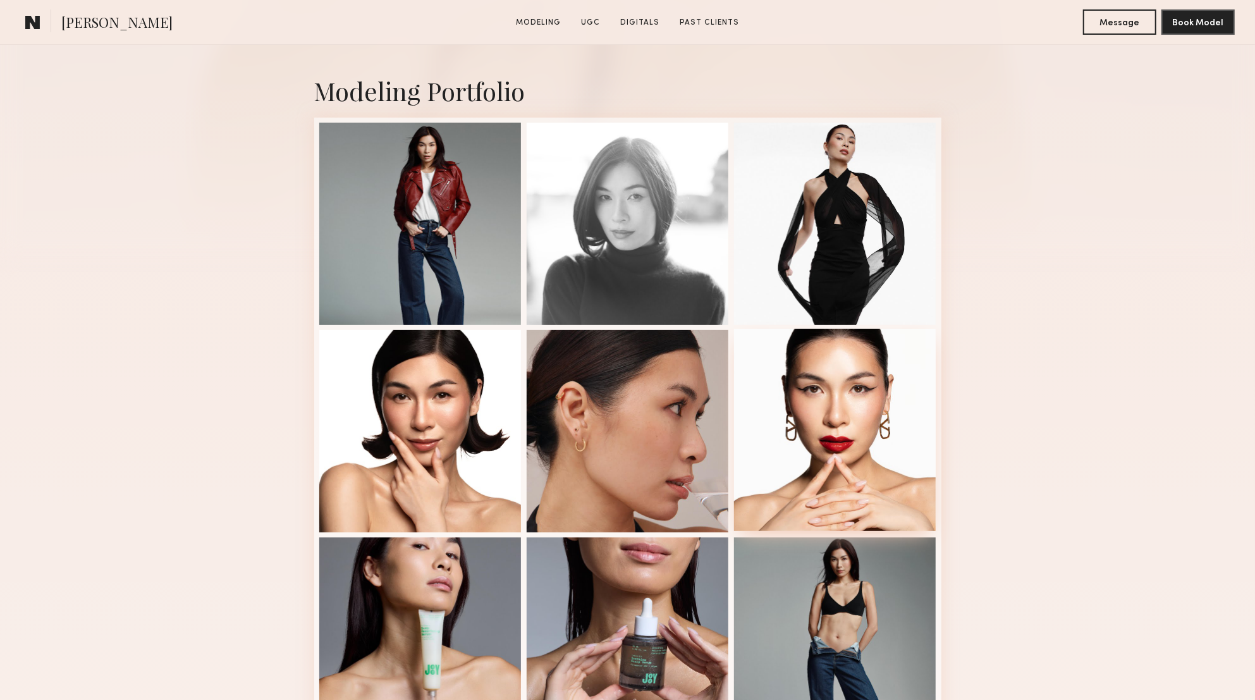
scroll to position [286, 0]
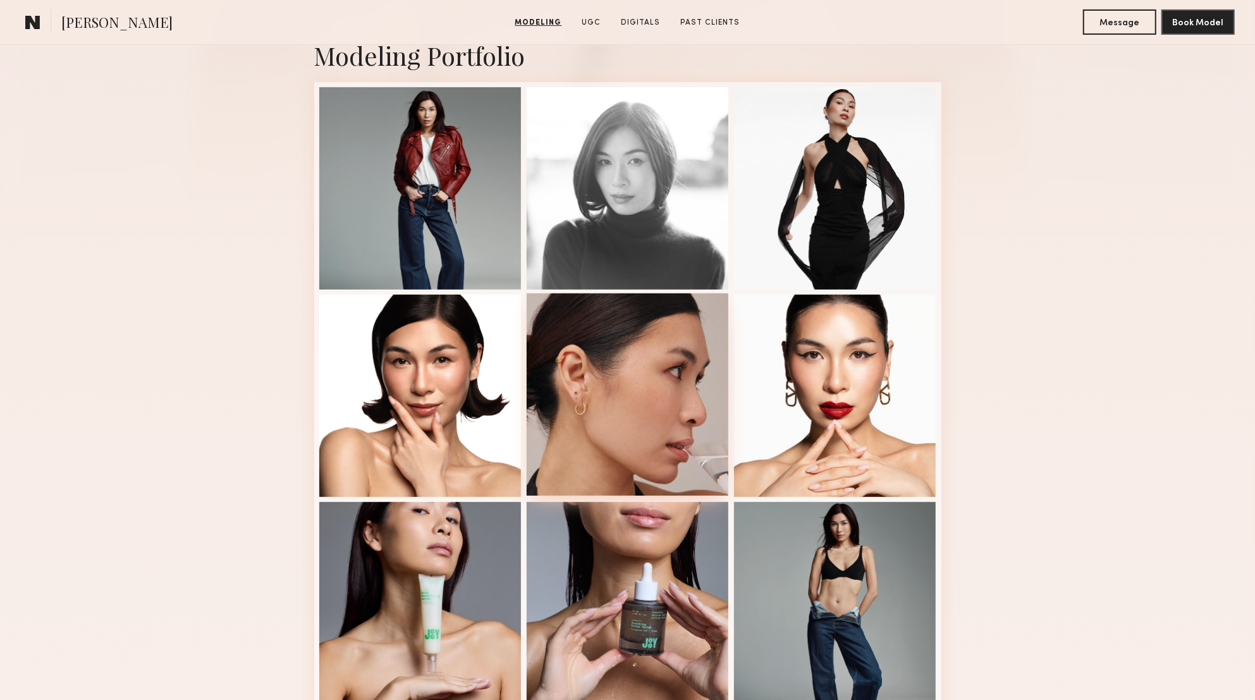
click at [644, 382] on div at bounding box center [628, 394] width 202 height 202
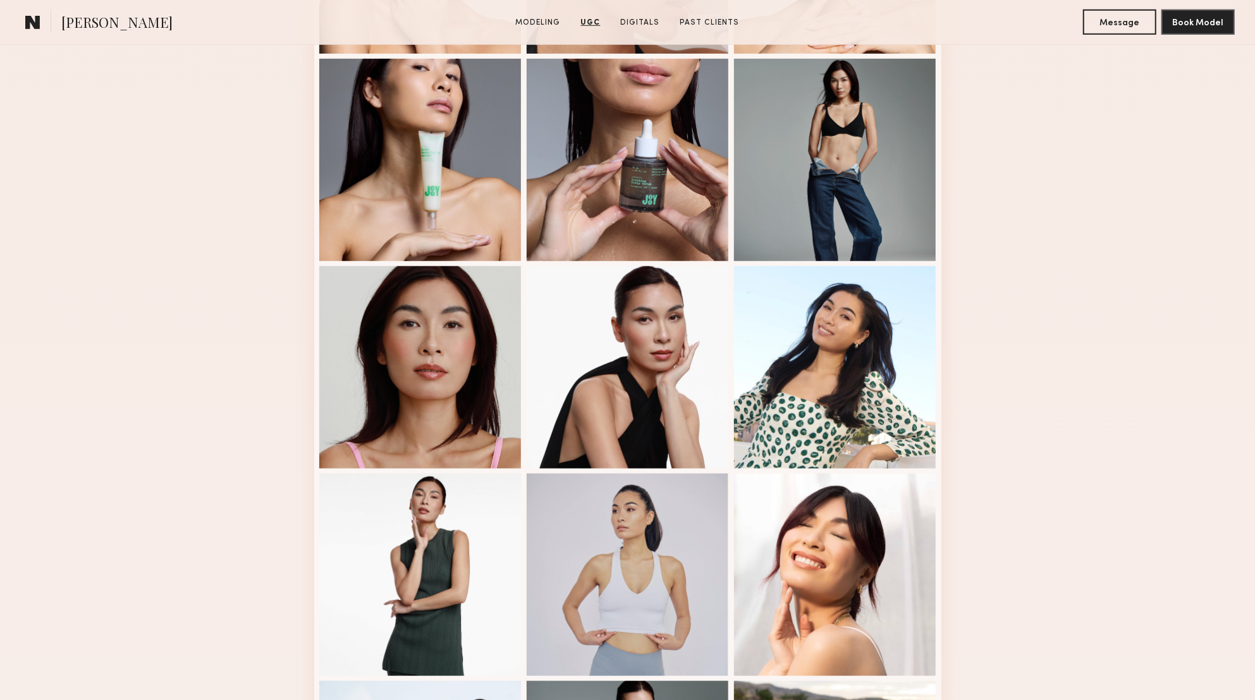
scroll to position [0, 0]
